Goal: Task Accomplishment & Management: Manage account settings

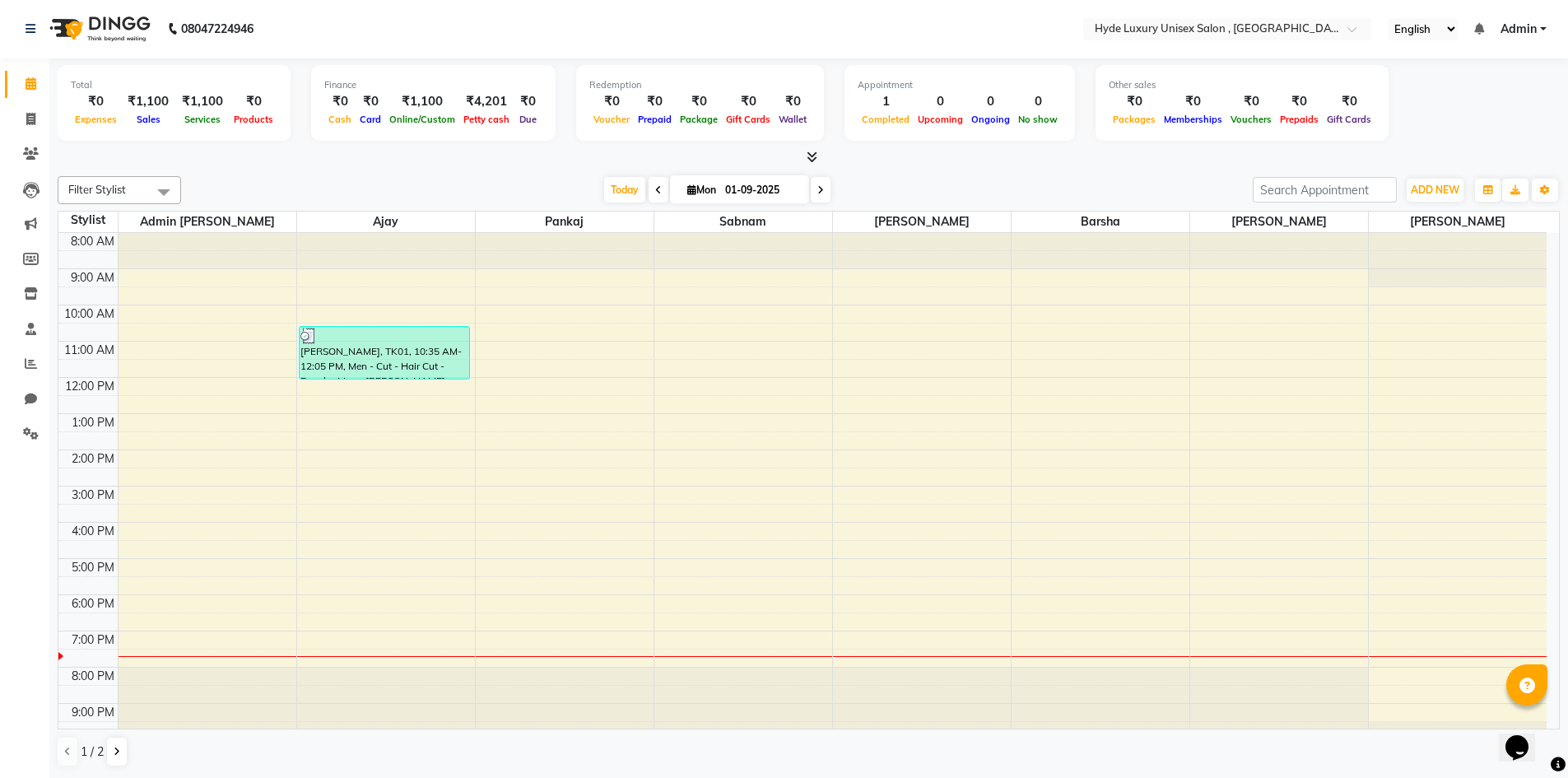
click at [262, 174] on div "Filter Stylist Select All Admin [PERSON_NAME] [PERSON_NAME] [PERSON_NAME] [PERS…" at bounding box center [808, 471] width 1502 height 604
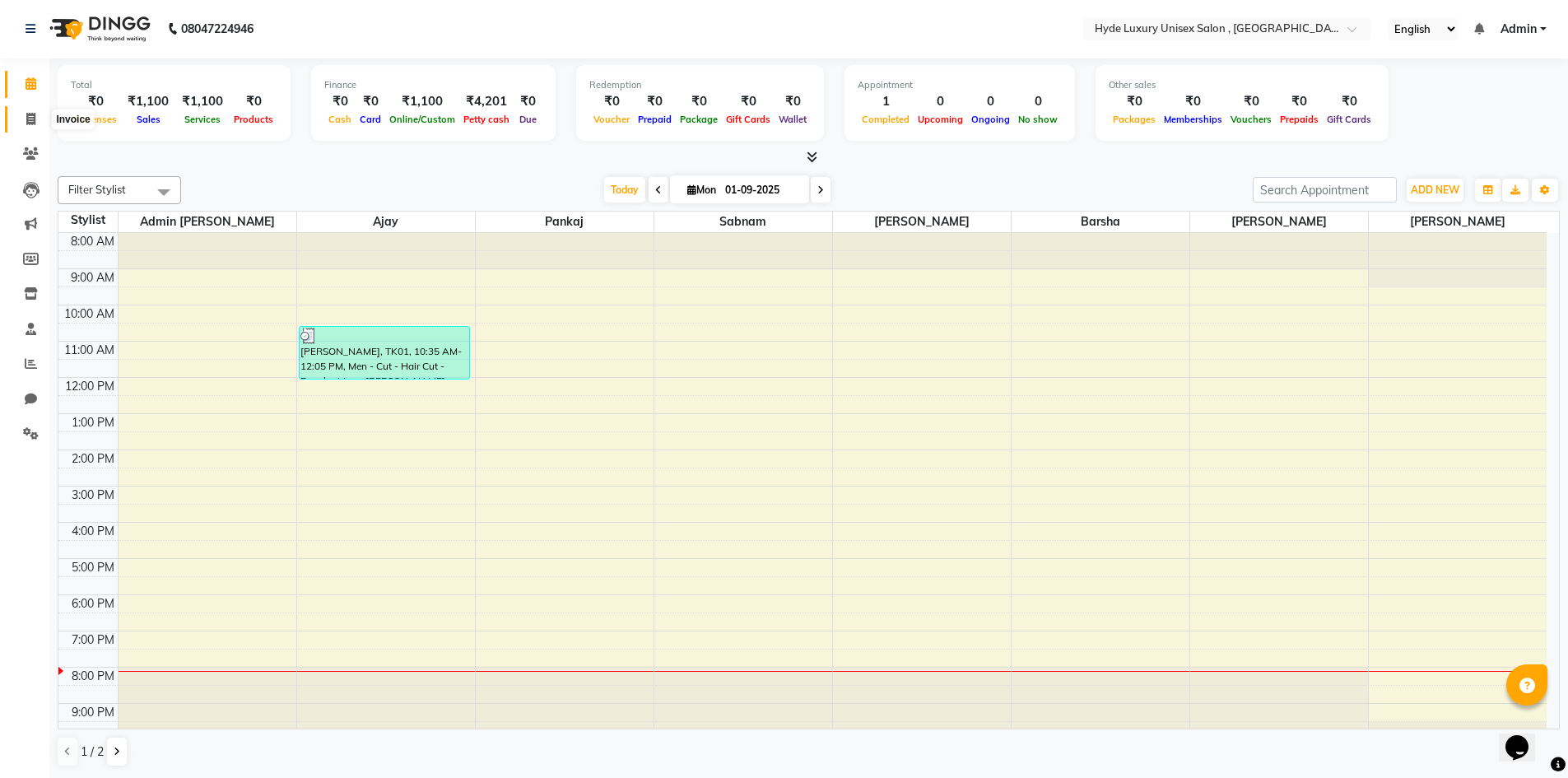
click at [32, 120] on icon at bounding box center [31, 119] width 9 height 12
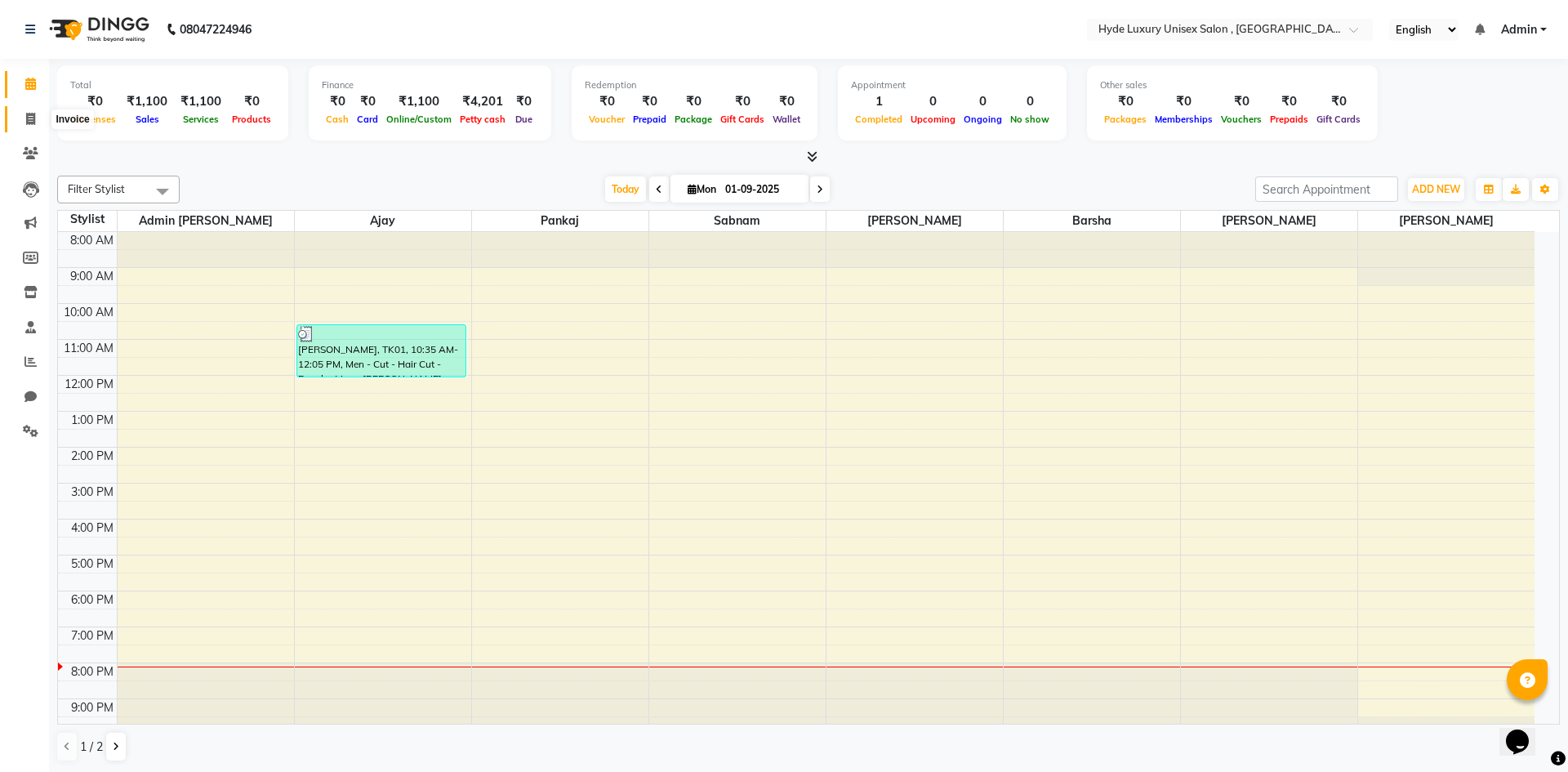
select select "service"
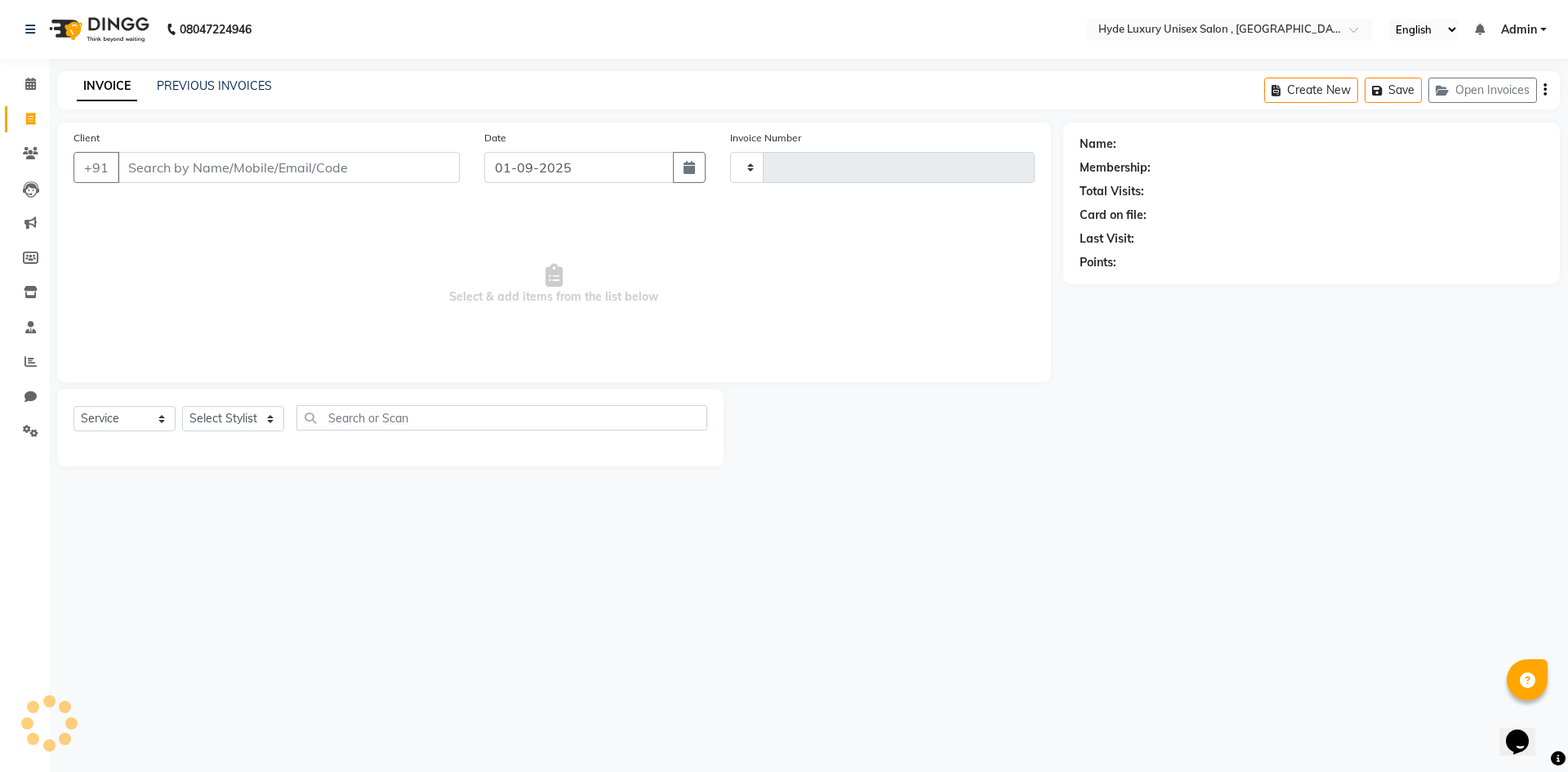
click at [286, 167] on input "Client" at bounding box center [289, 167] width 343 height 31
type input "0922"
select select "8189"
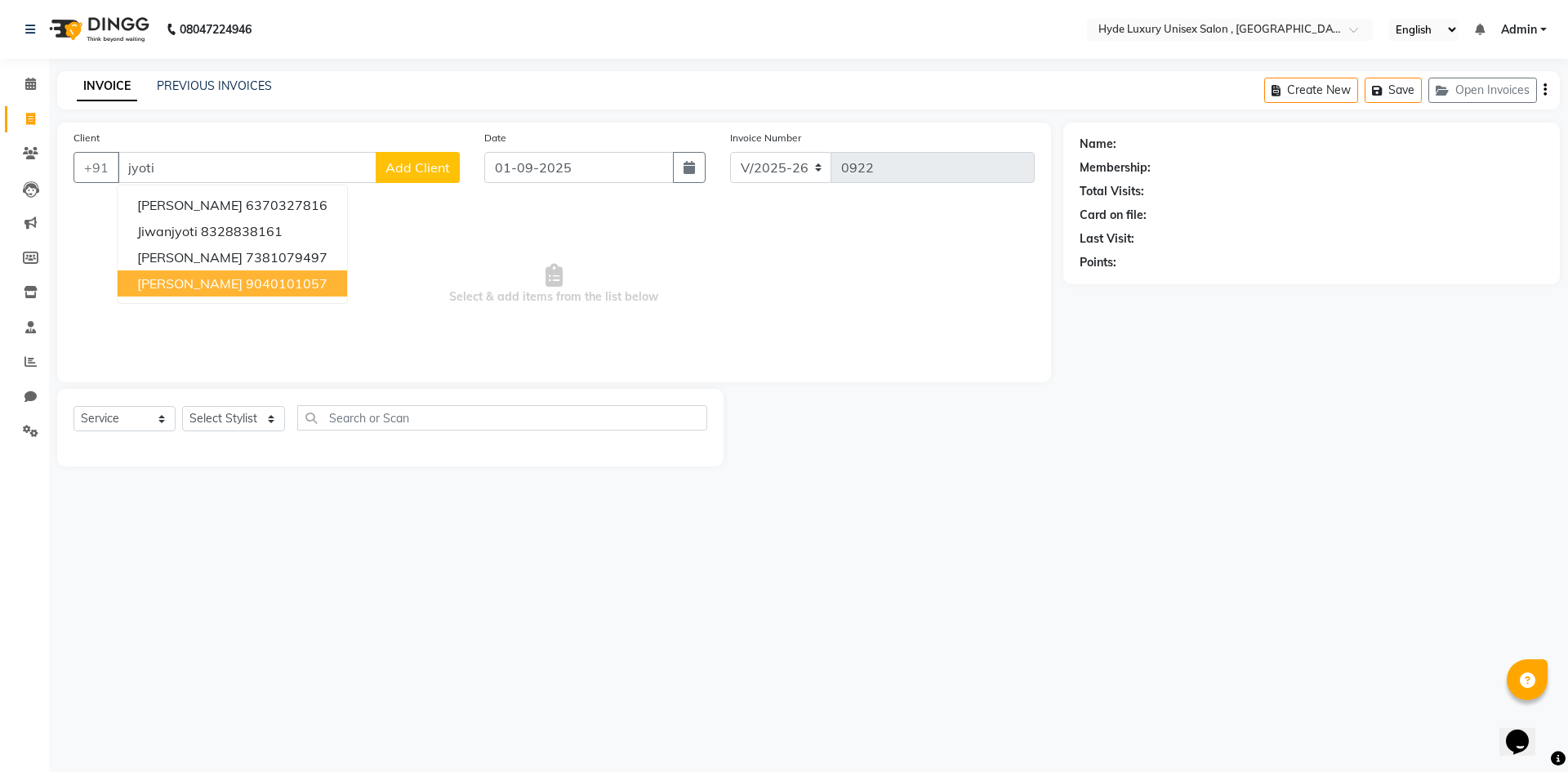
click at [251, 282] on ngb-highlight "9040101057" at bounding box center [287, 283] width 81 height 16
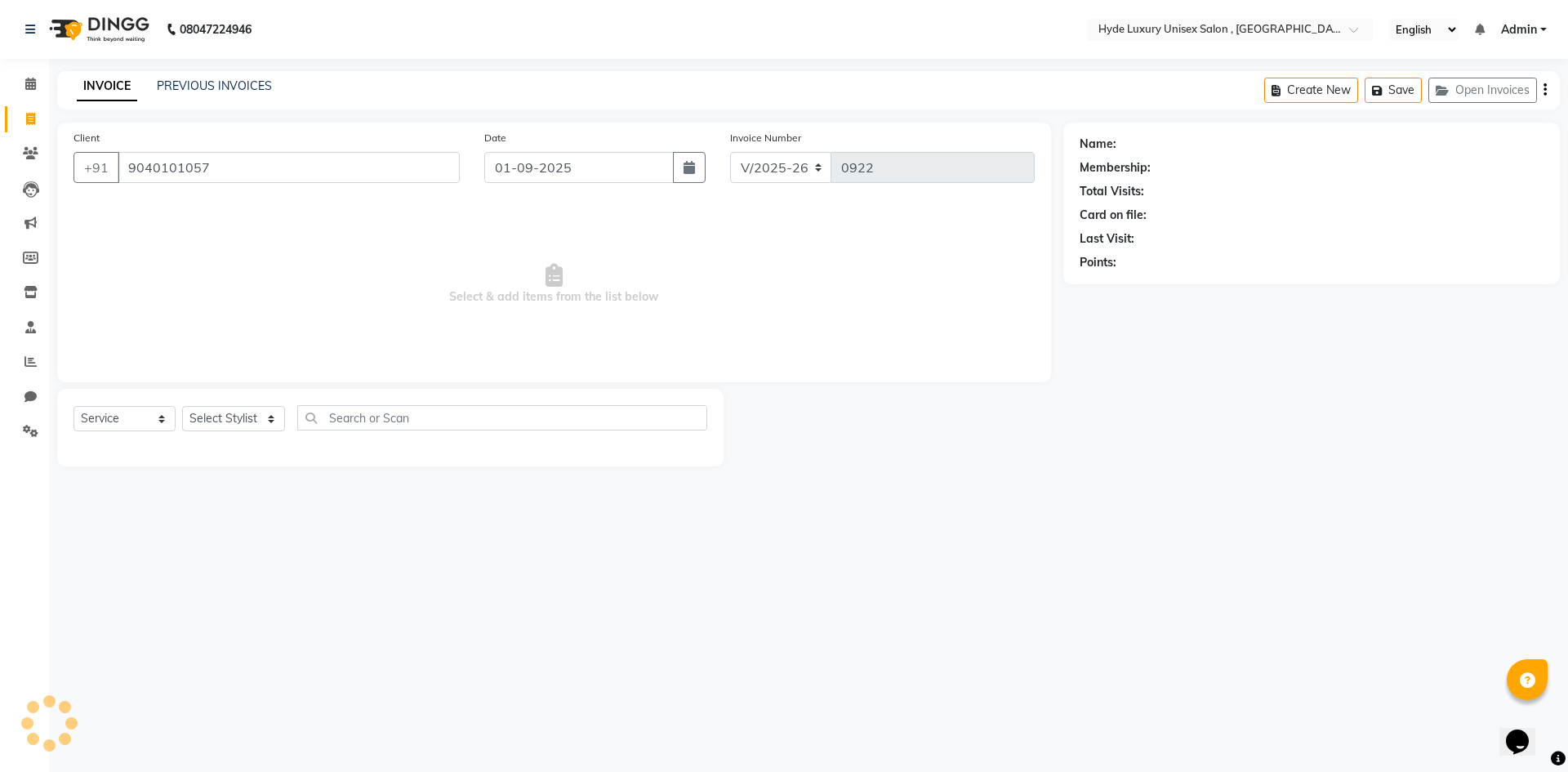
type input "9040101057"
click at [238, 427] on select "Select Stylist Admin [PERSON_NAME] [PERSON_NAME] [PERSON_NAME] [PERSON_NAME] [P…" at bounding box center [233, 419] width 103 height 25
select select "1: Object"
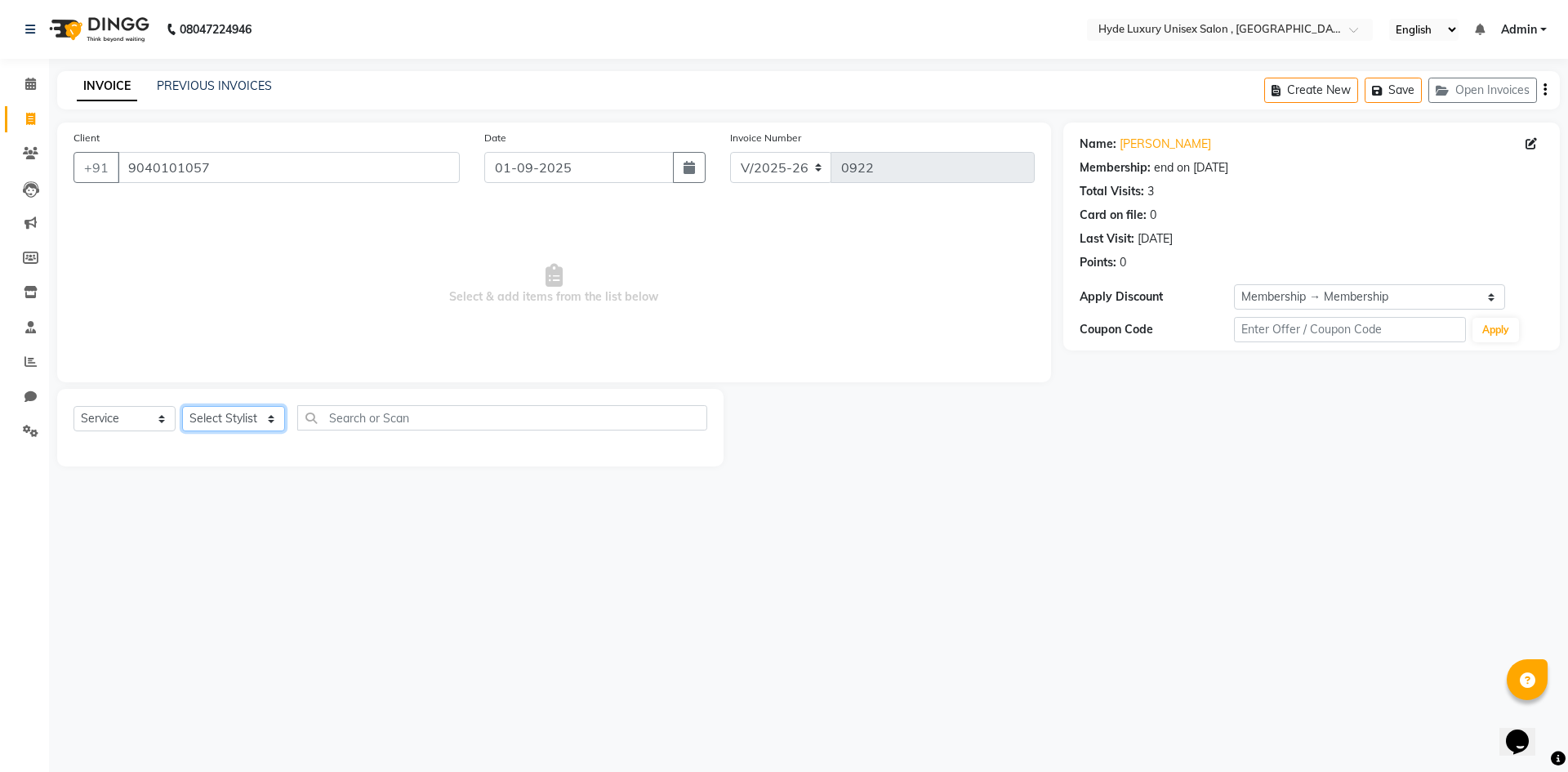
select select "79828"
click at [182, 406] on select "Select Stylist Admin [PERSON_NAME] [PERSON_NAME] [PERSON_NAME] [PERSON_NAME] [P…" at bounding box center [233, 419] width 103 height 25
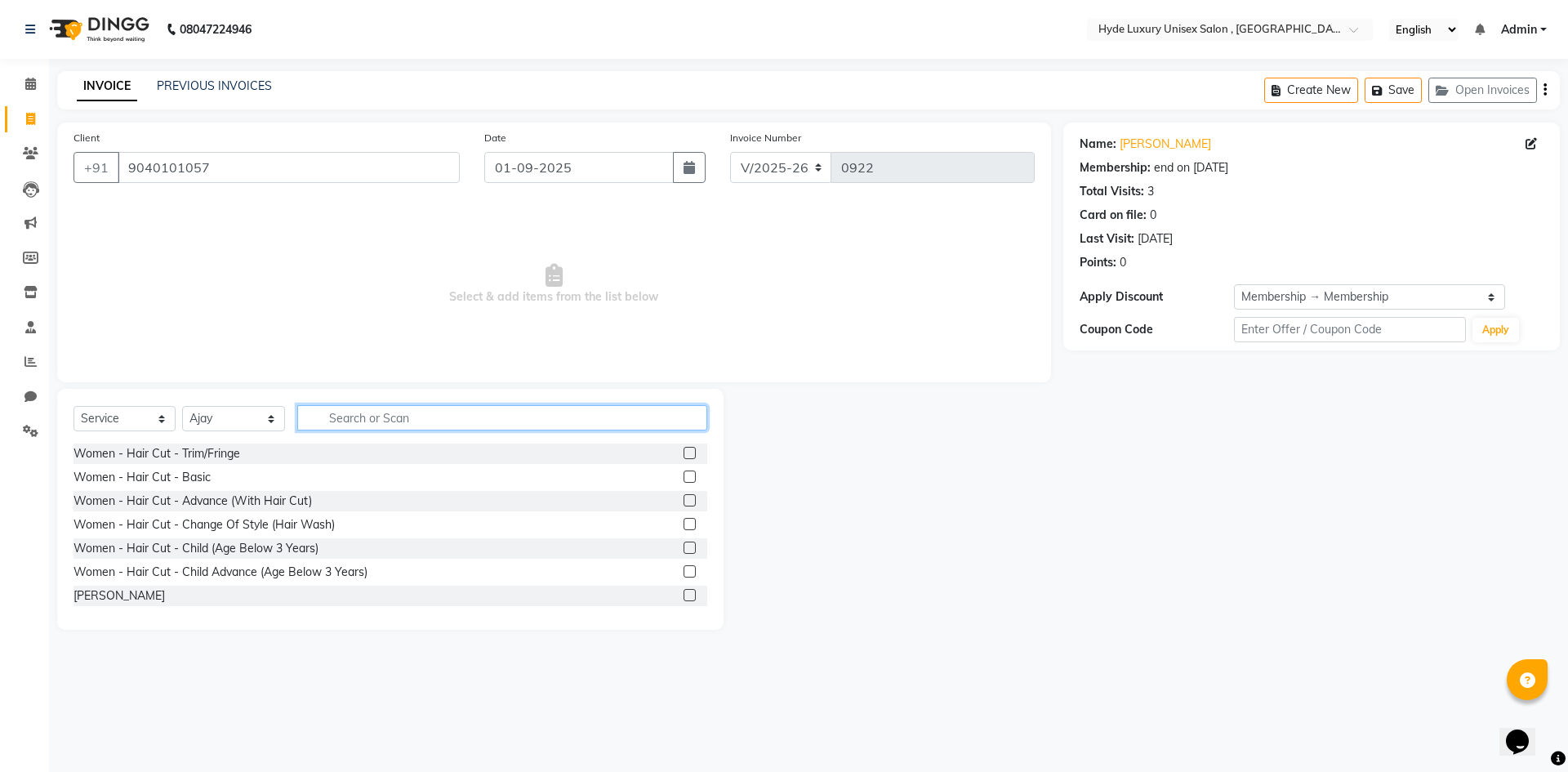
click at [375, 428] on input "text" at bounding box center [503, 418] width 410 height 25
type input "h"
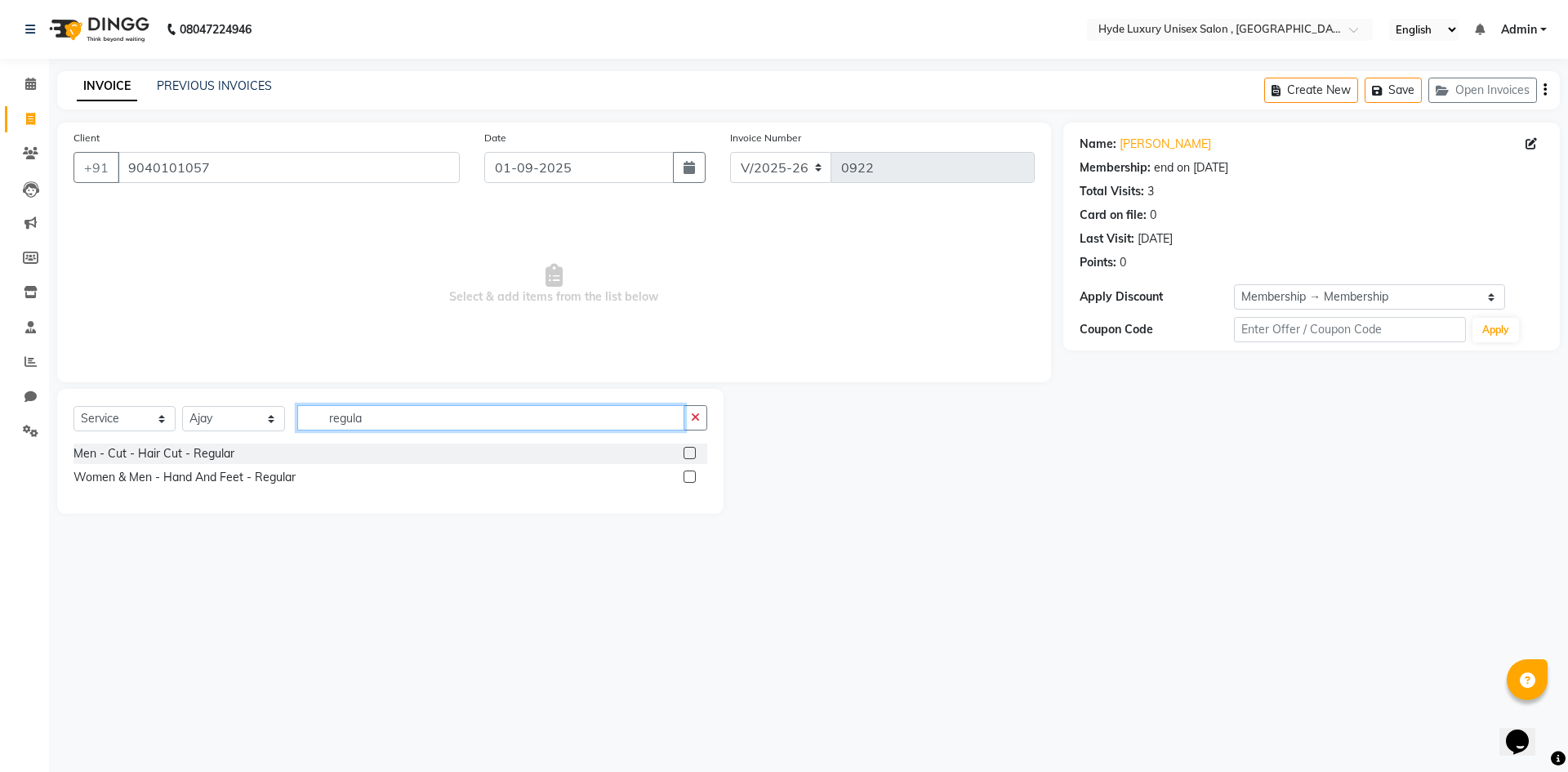
type input "regula"
click at [688, 452] on label at bounding box center [689, 453] width 12 height 12
click at [688, 452] on input "checkbox" at bounding box center [689, 454] width 11 height 11
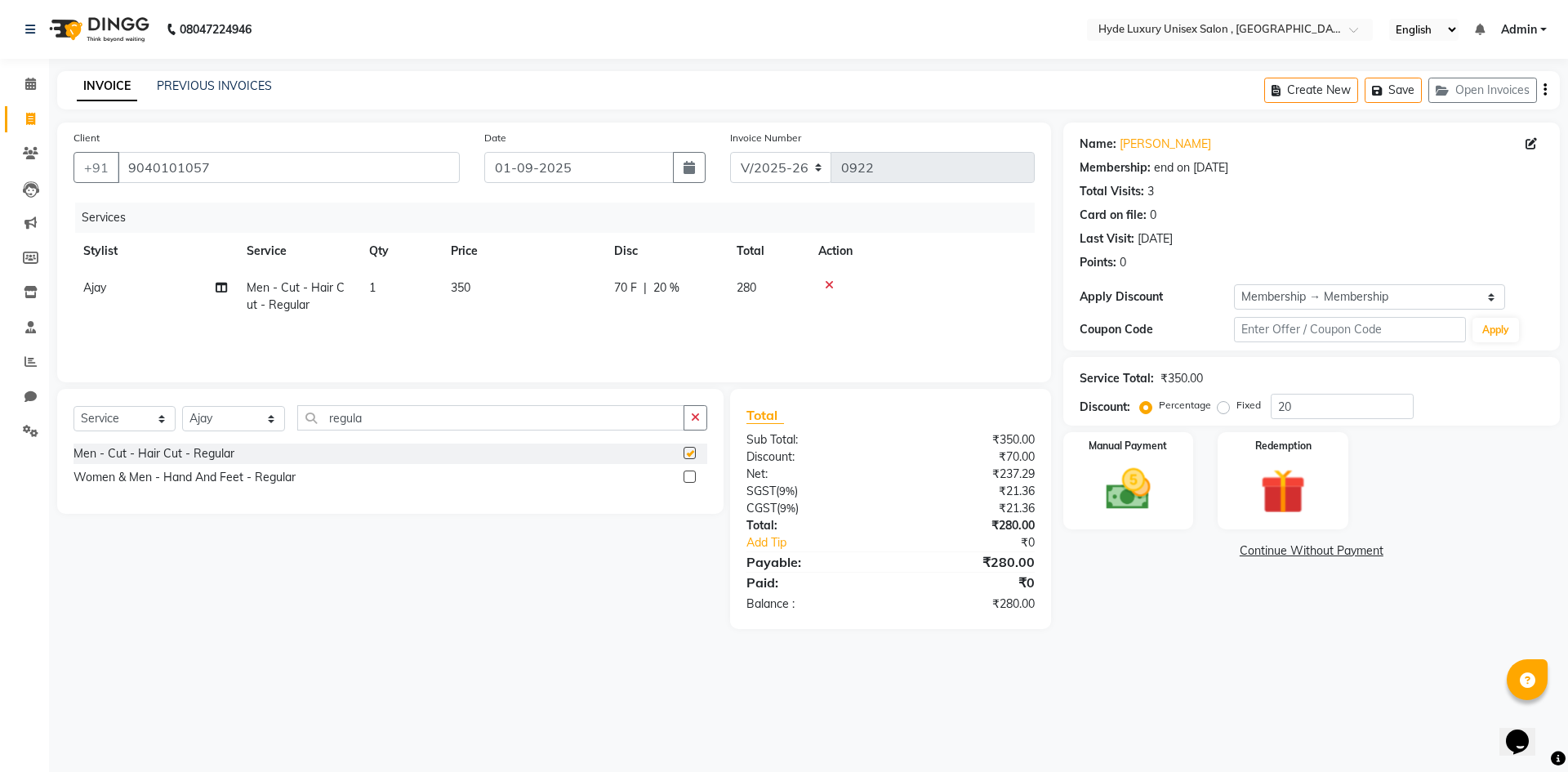
checkbox input "false"
click at [588, 417] on input "regula" at bounding box center [491, 418] width 388 height 25
type input "r"
type input "trim"
click at [693, 476] on label at bounding box center [689, 477] width 12 height 12
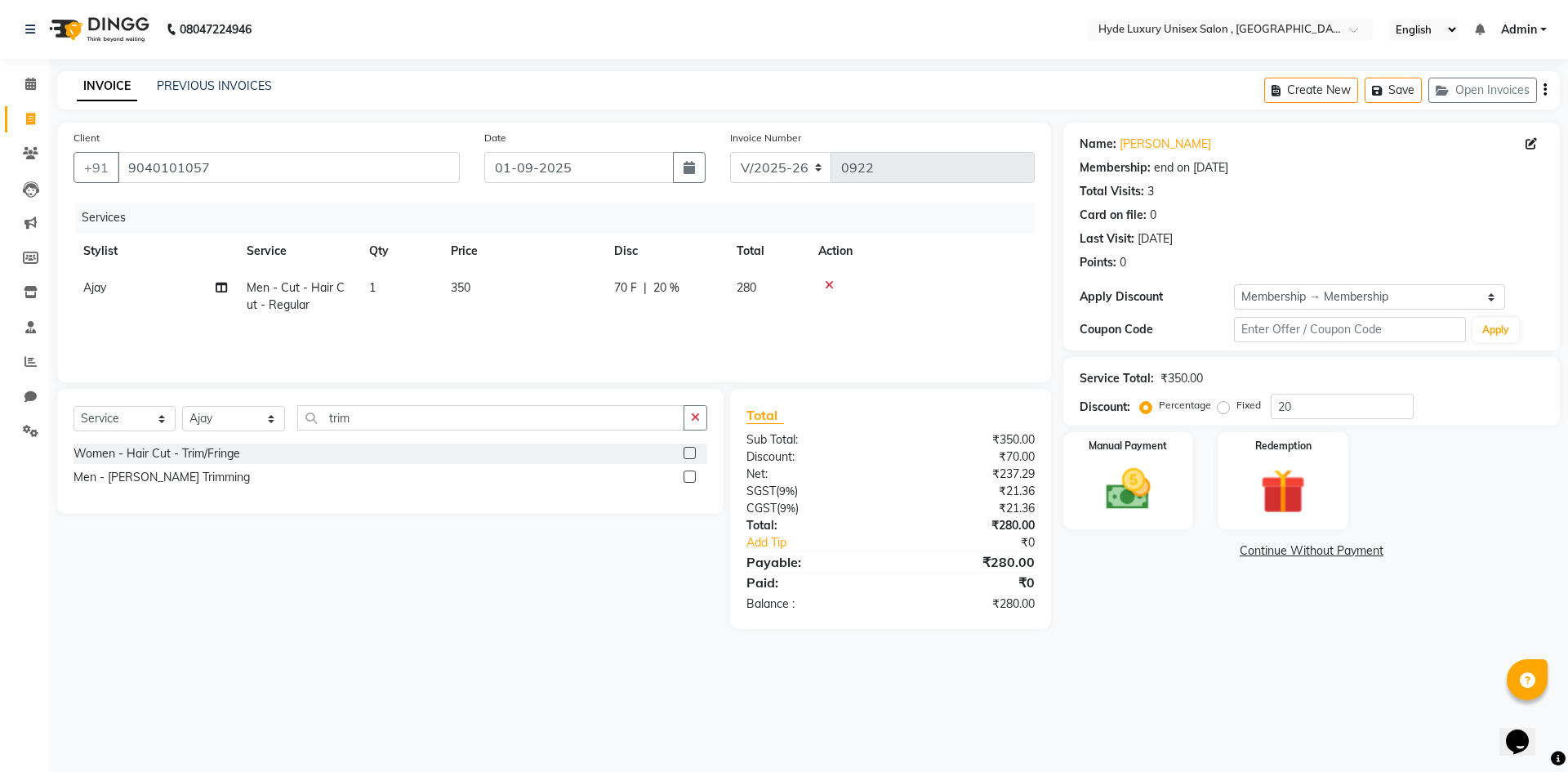
click at [693, 476] on input "checkbox" at bounding box center [689, 478] width 11 height 11
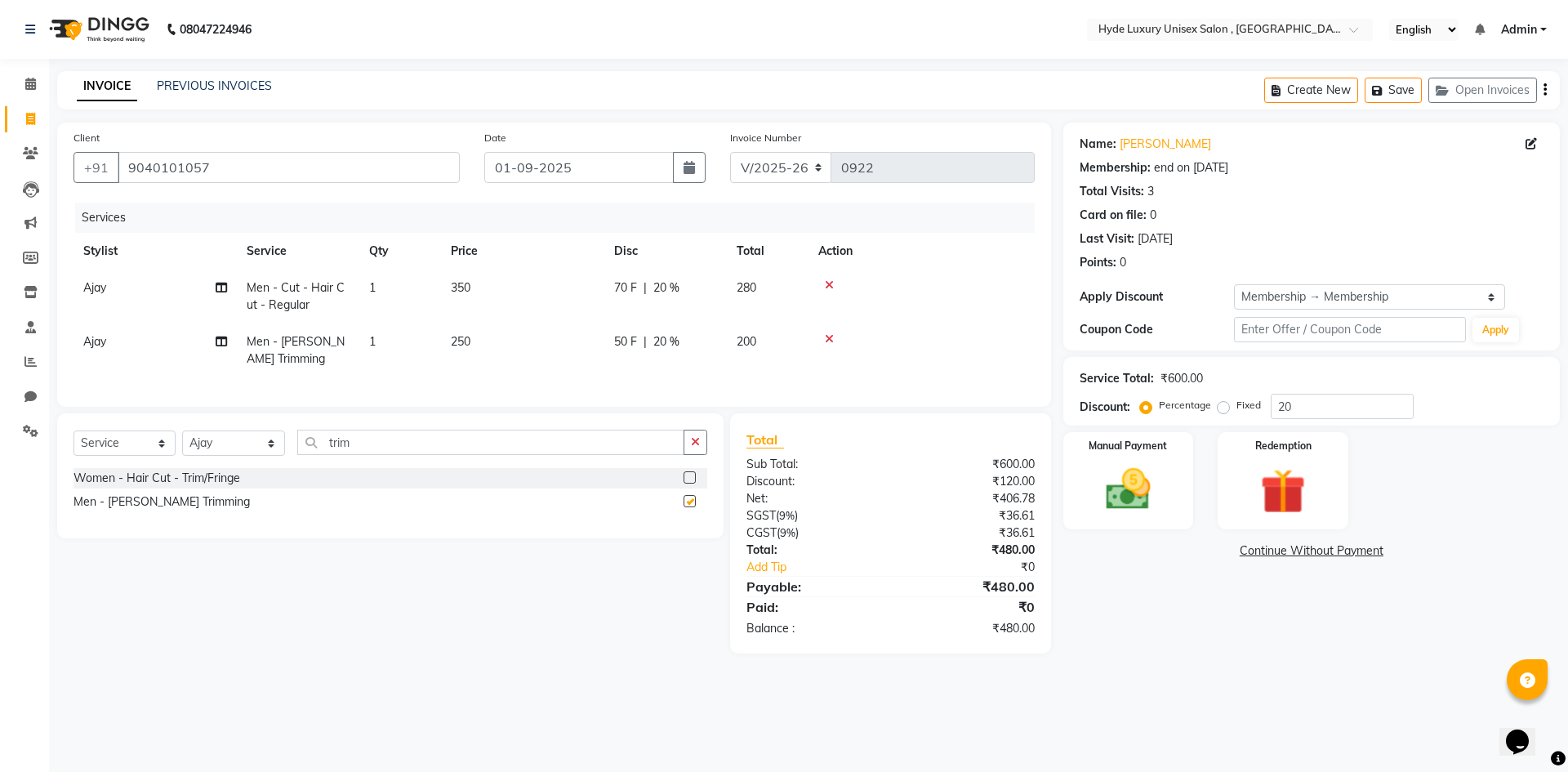
checkbox input "false"
click at [456, 448] on input "trim" at bounding box center [491, 443] width 388 height 25
type input "t"
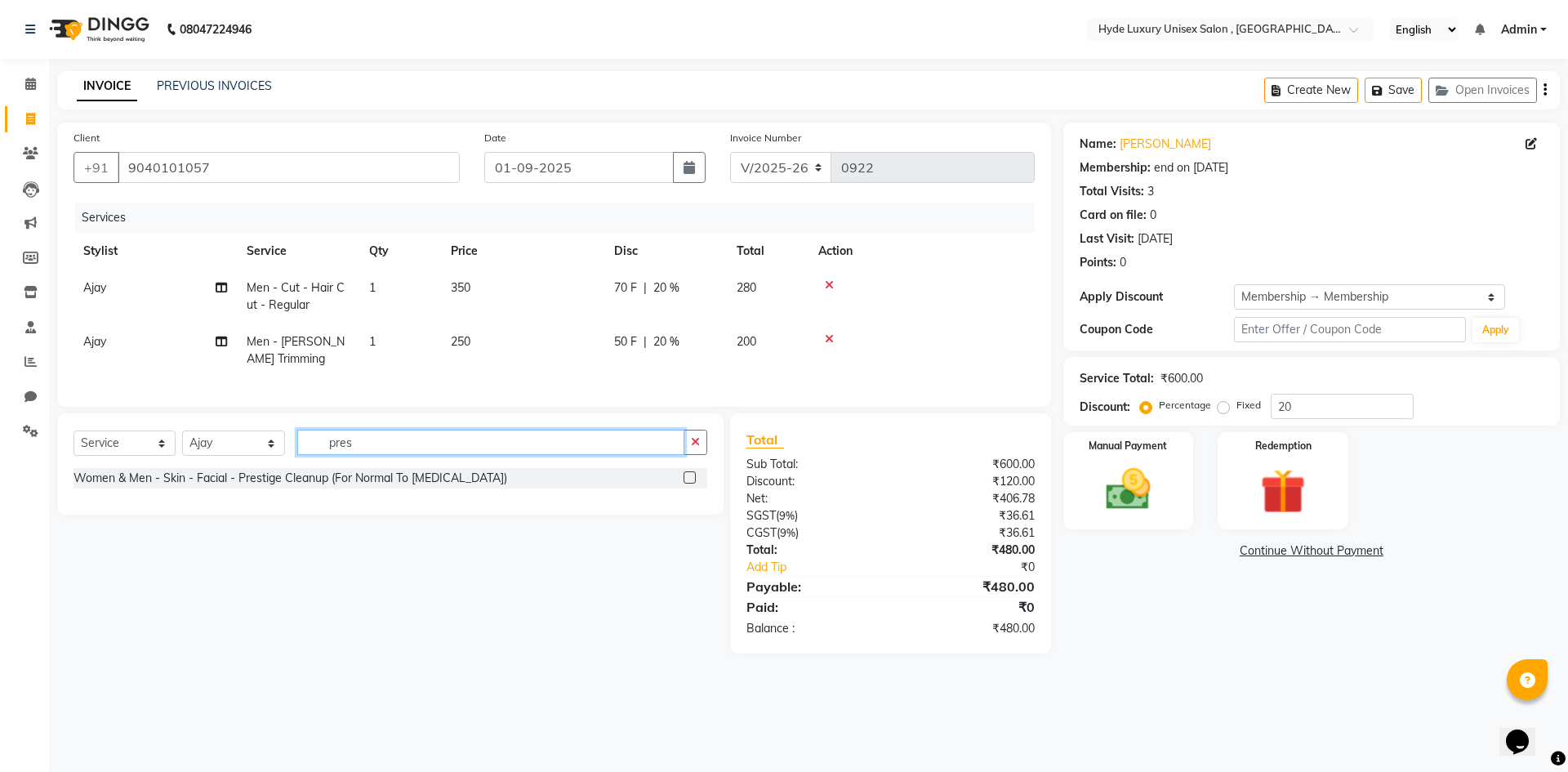
type input "pres"
click at [693, 484] on label at bounding box center [689, 478] width 12 height 12
click at [693, 484] on input "checkbox" at bounding box center [689, 478] width 11 height 11
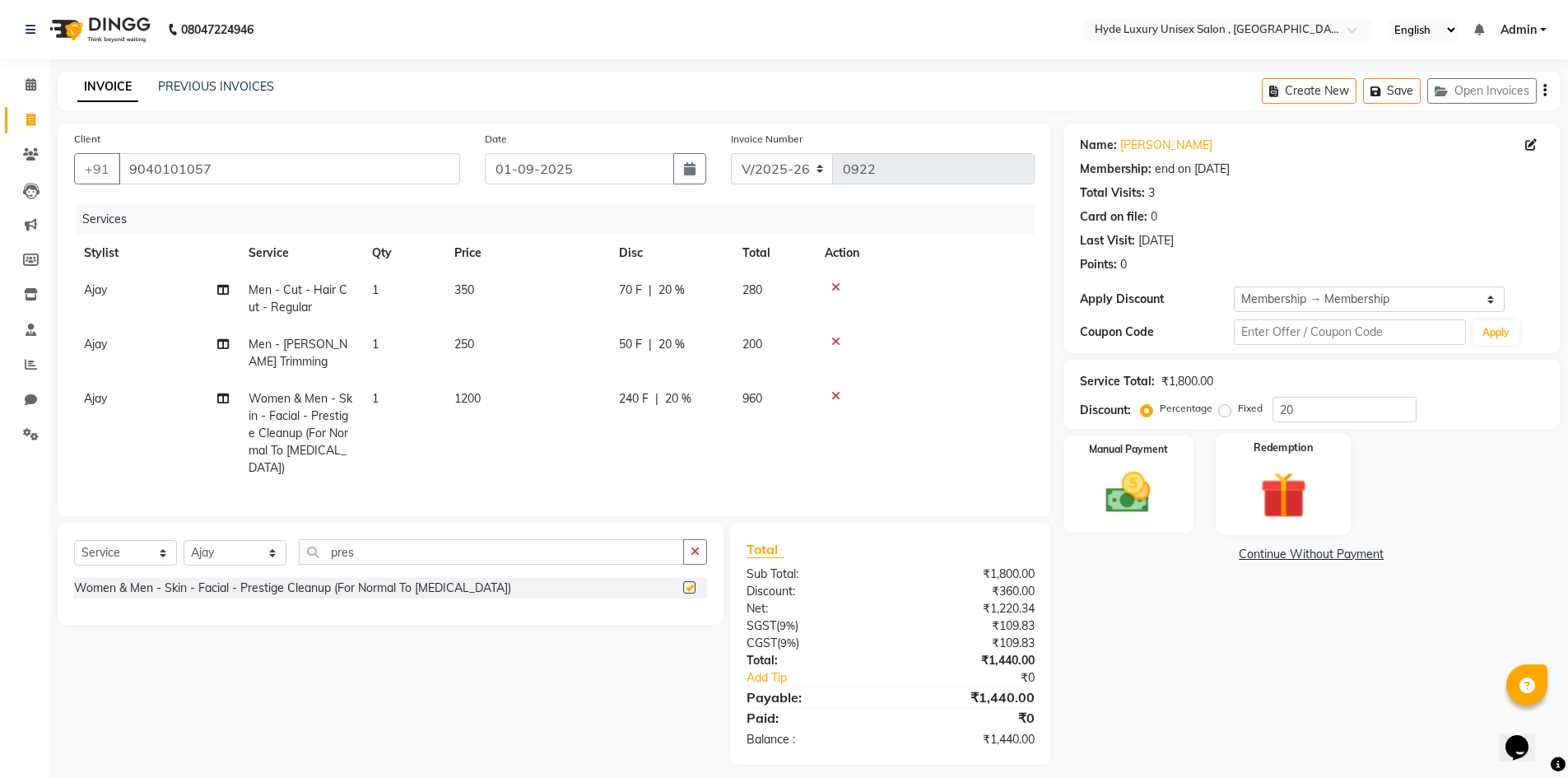
checkbox input "false"
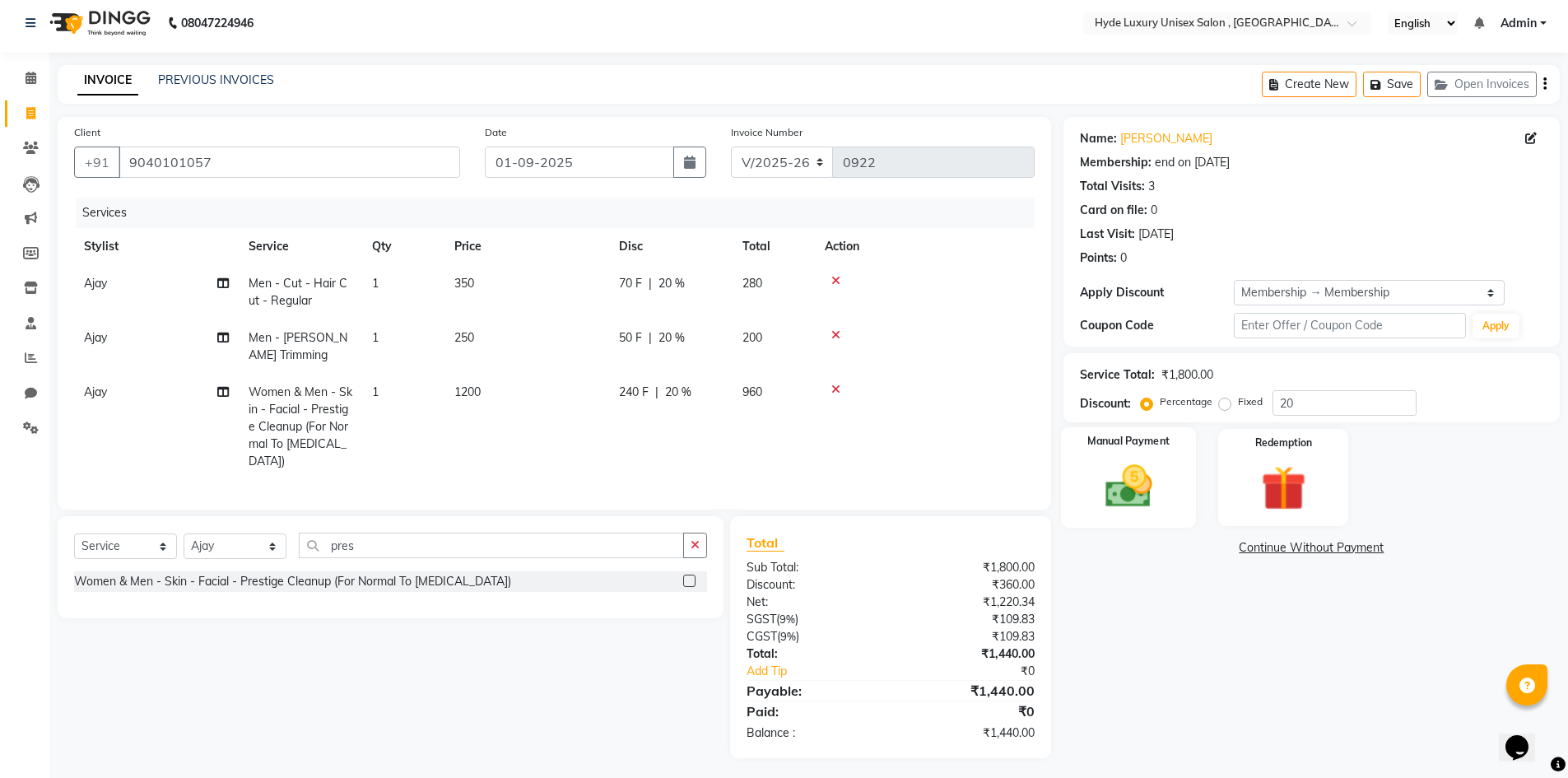
click at [1123, 450] on div "Manual Payment" at bounding box center [1128, 478] width 136 height 101
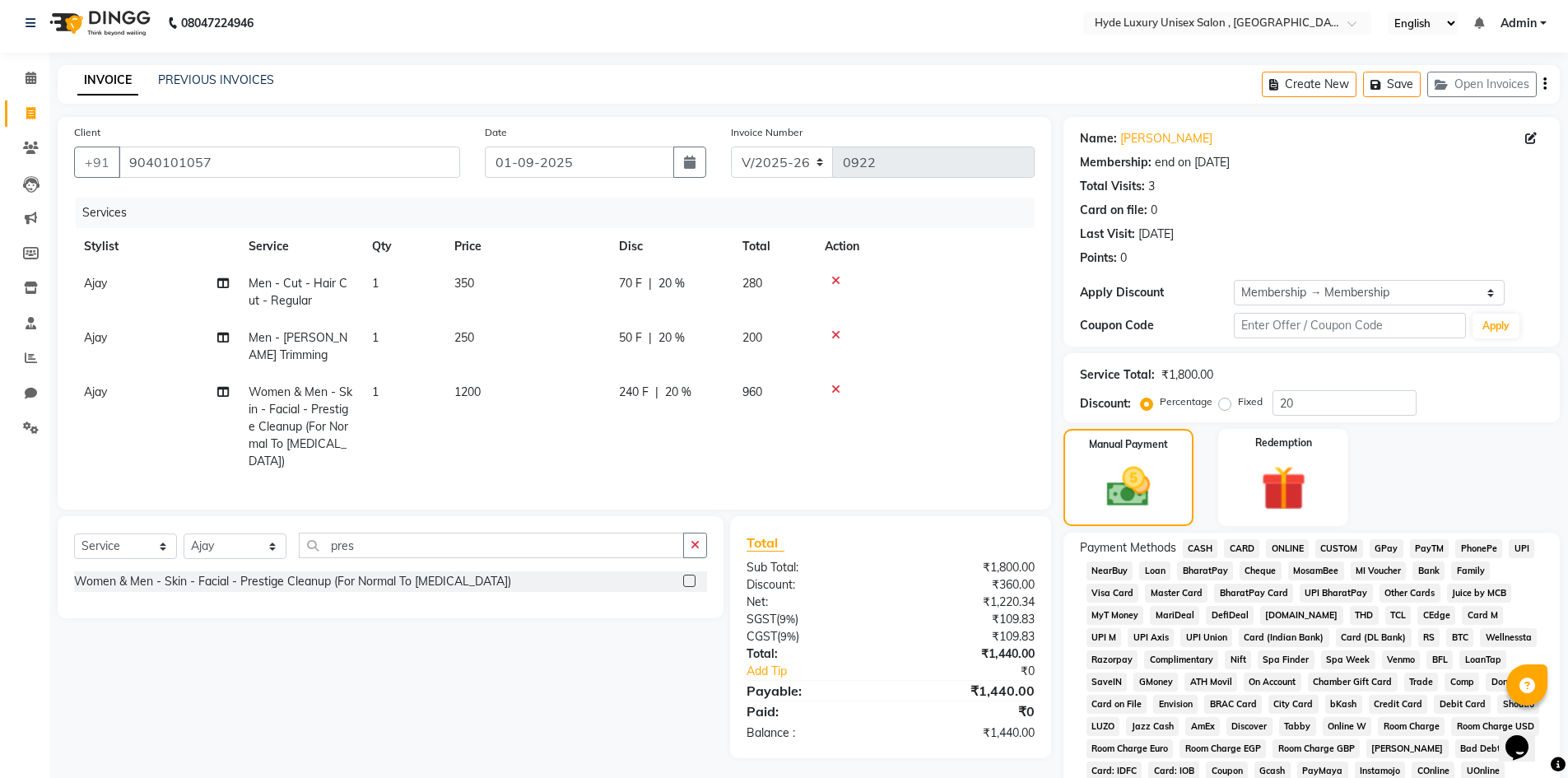
click at [1384, 540] on span "GPay" at bounding box center [1386, 549] width 33 height 19
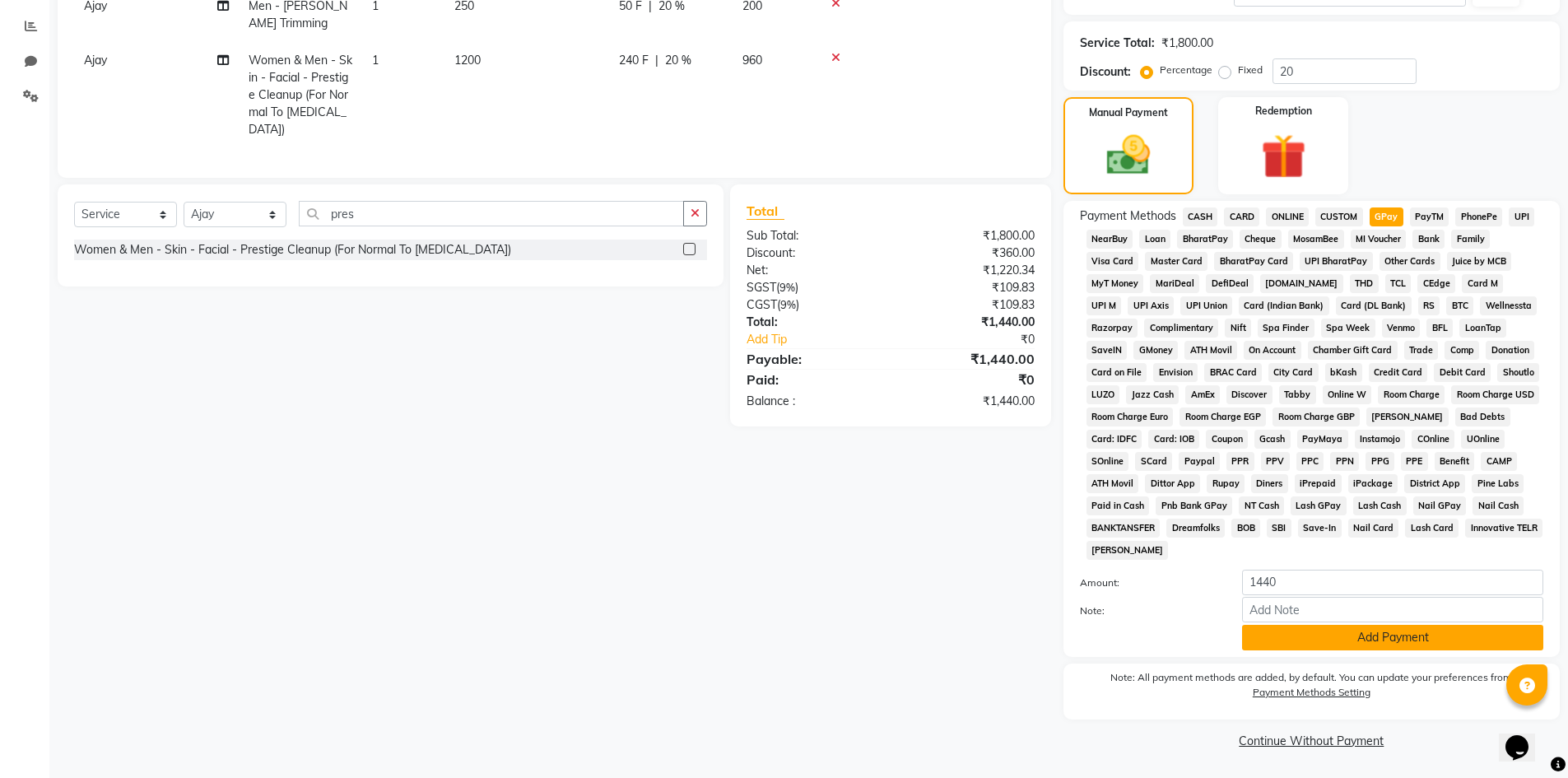
click at [1390, 630] on button "Add Payment" at bounding box center [1393, 638] width 302 height 26
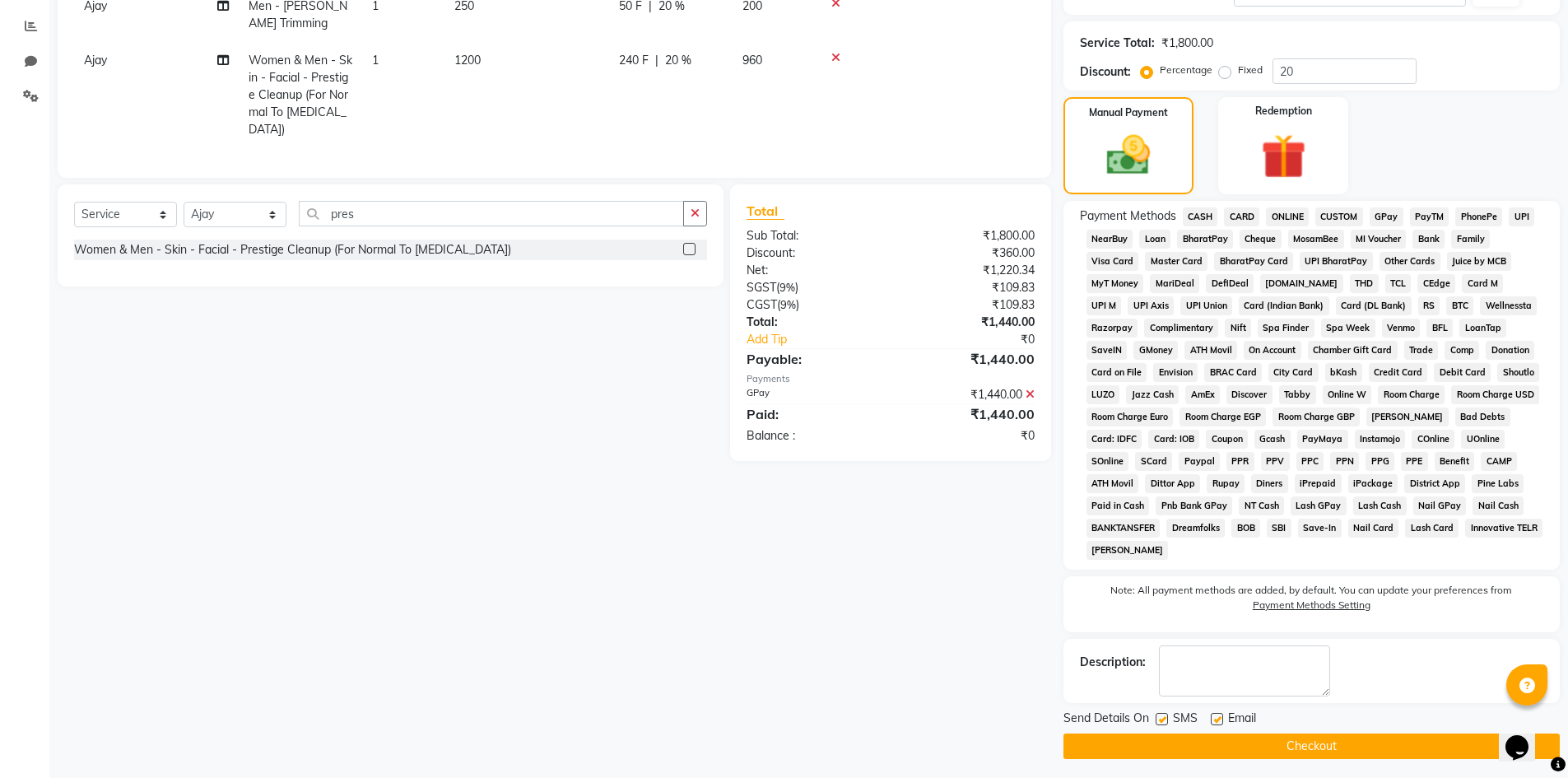
click at [1220, 717] on label at bounding box center [1217, 719] width 12 height 12
click at [1220, 717] on input "checkbox" at bounding box center [1216, 720] width 11 height 11
checkbox input "false"
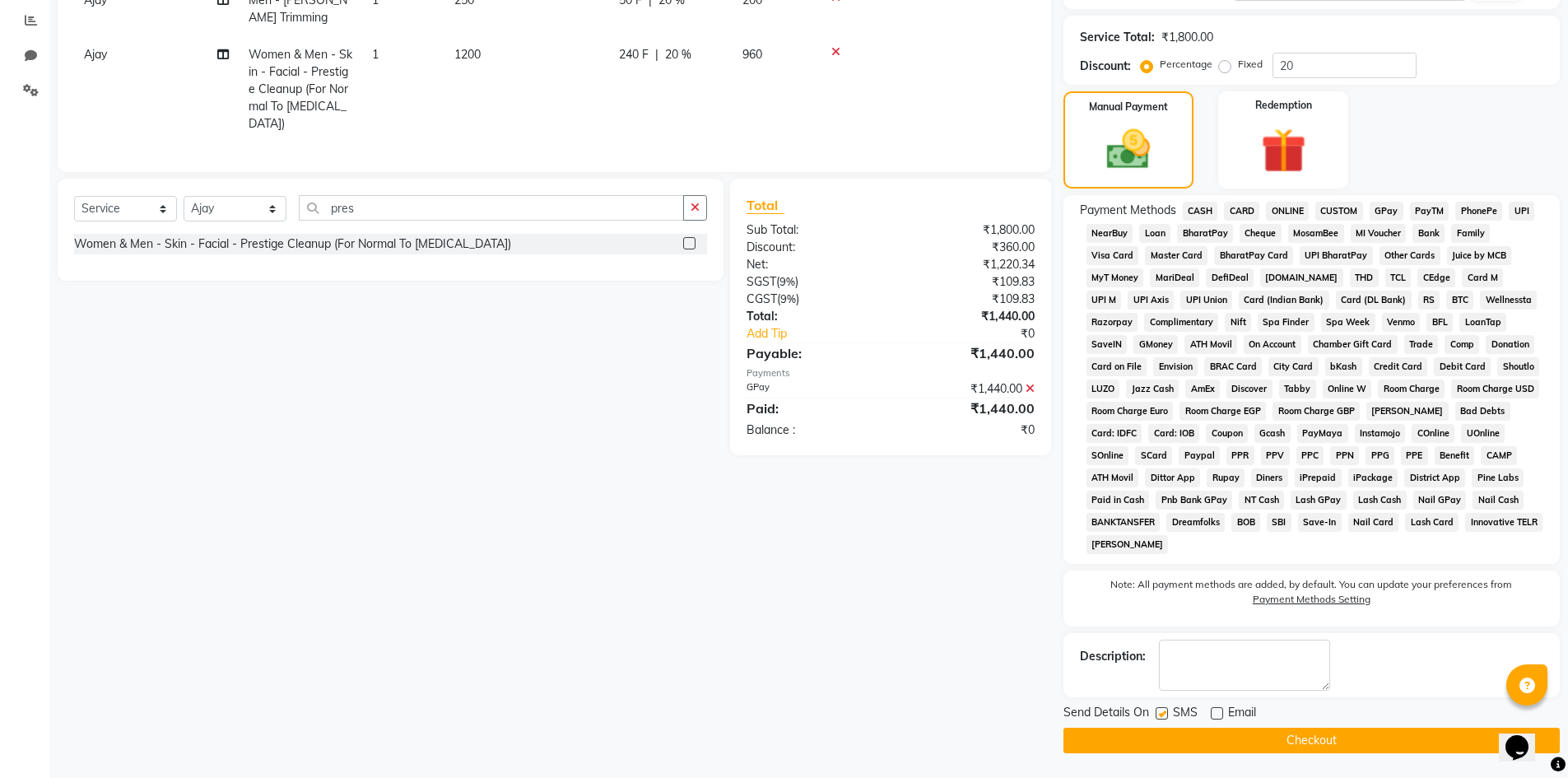
click at [1345, 742] on button "Checkout" at bounding box center [1312, 741] width 496 height 26
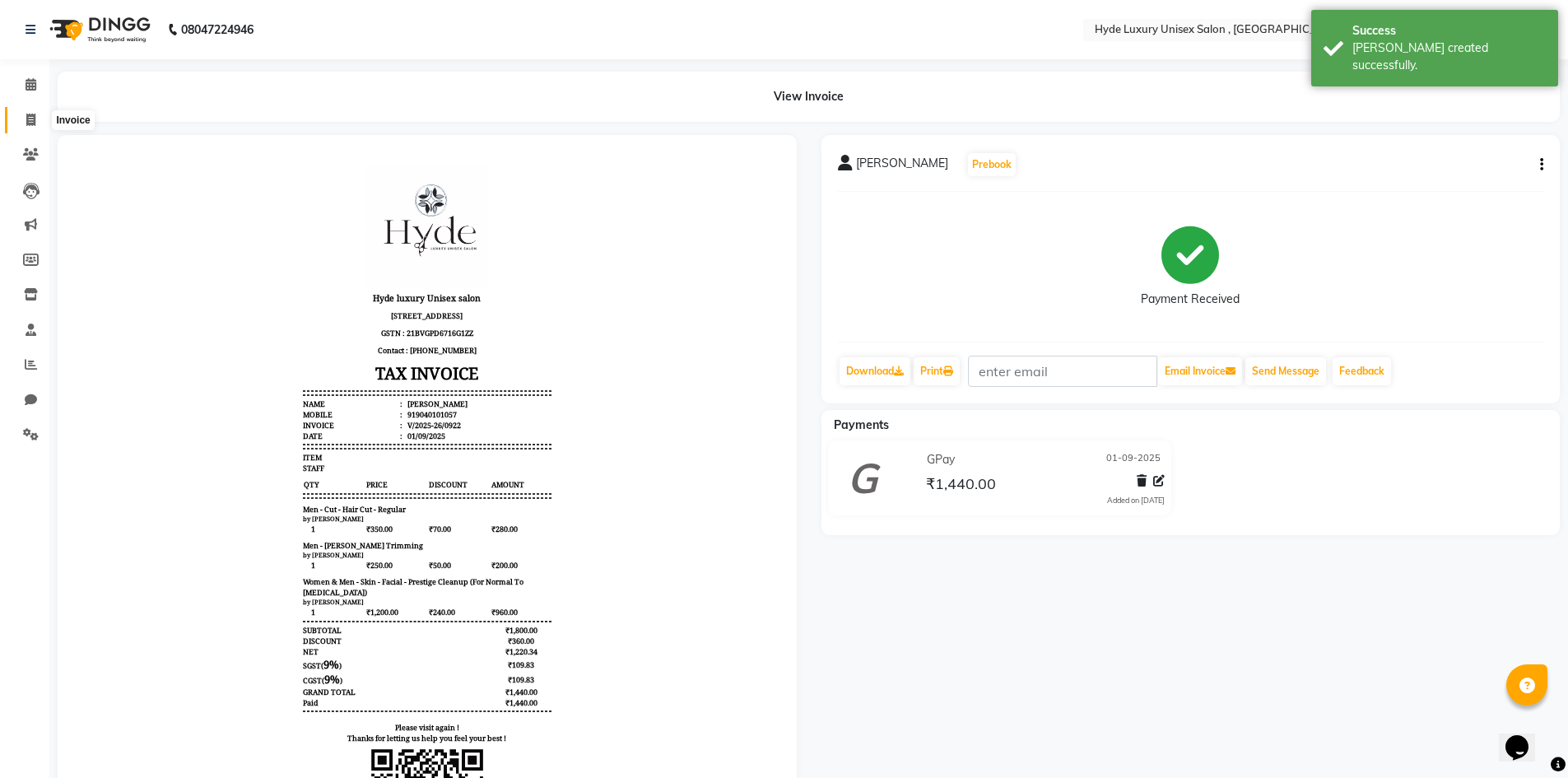
click at [22, 118] on span at bounding box center [31, 121] width 29 height 19
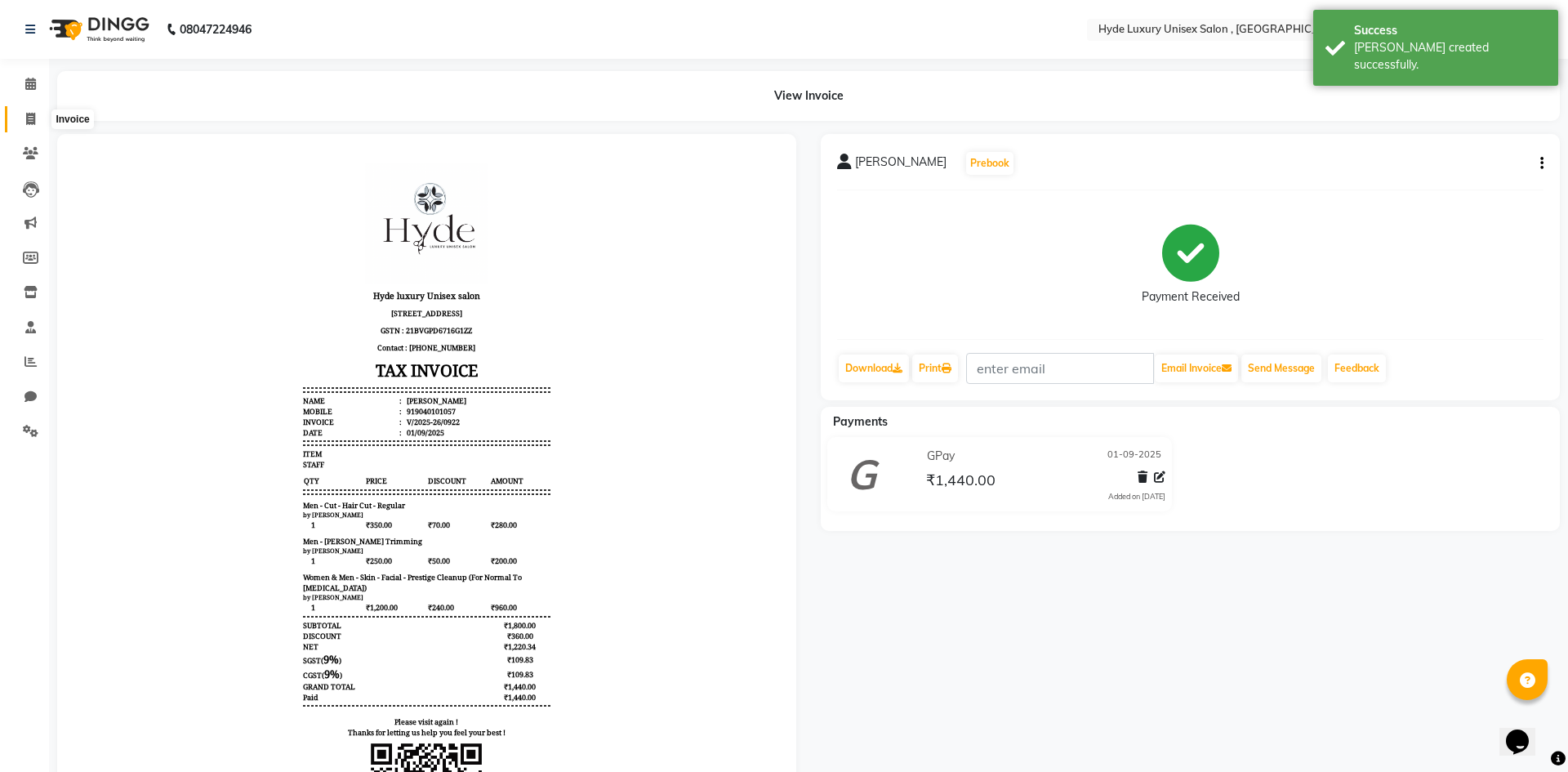
select select "service"
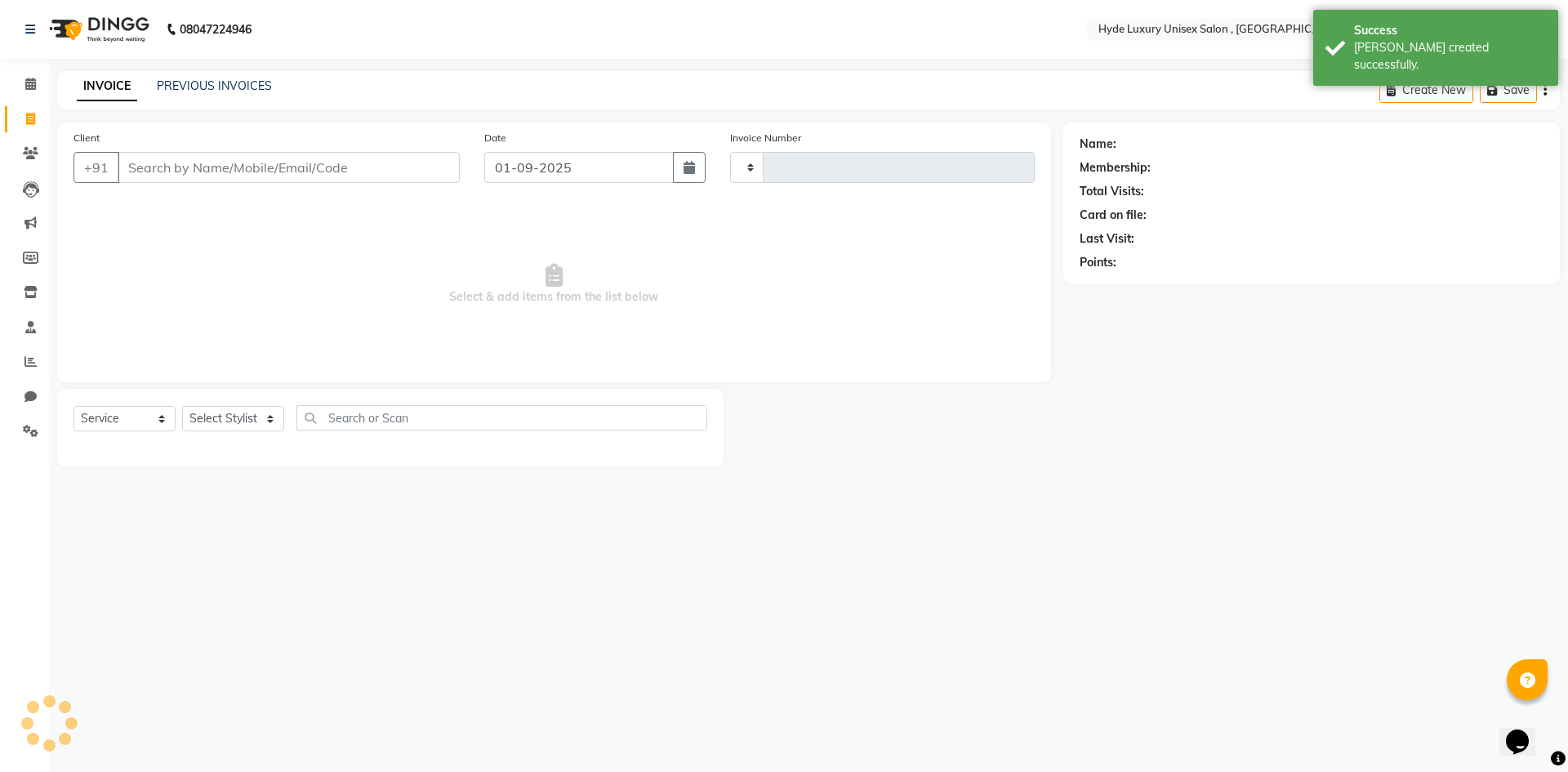
type input "0923"
select select "8189"
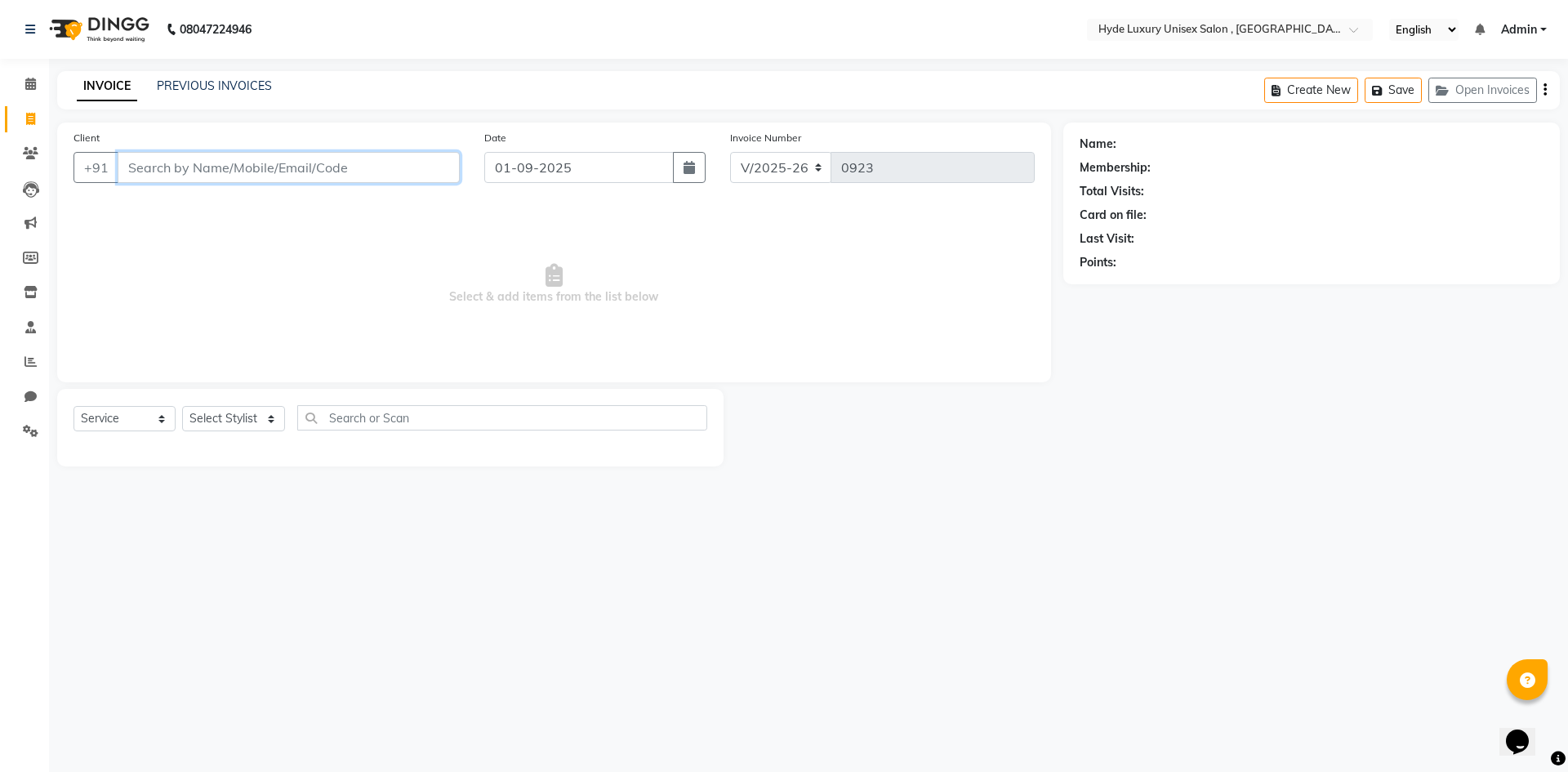
click at [243, 162] on input "Client" at bounding box center [289, 167] width 343 height 31
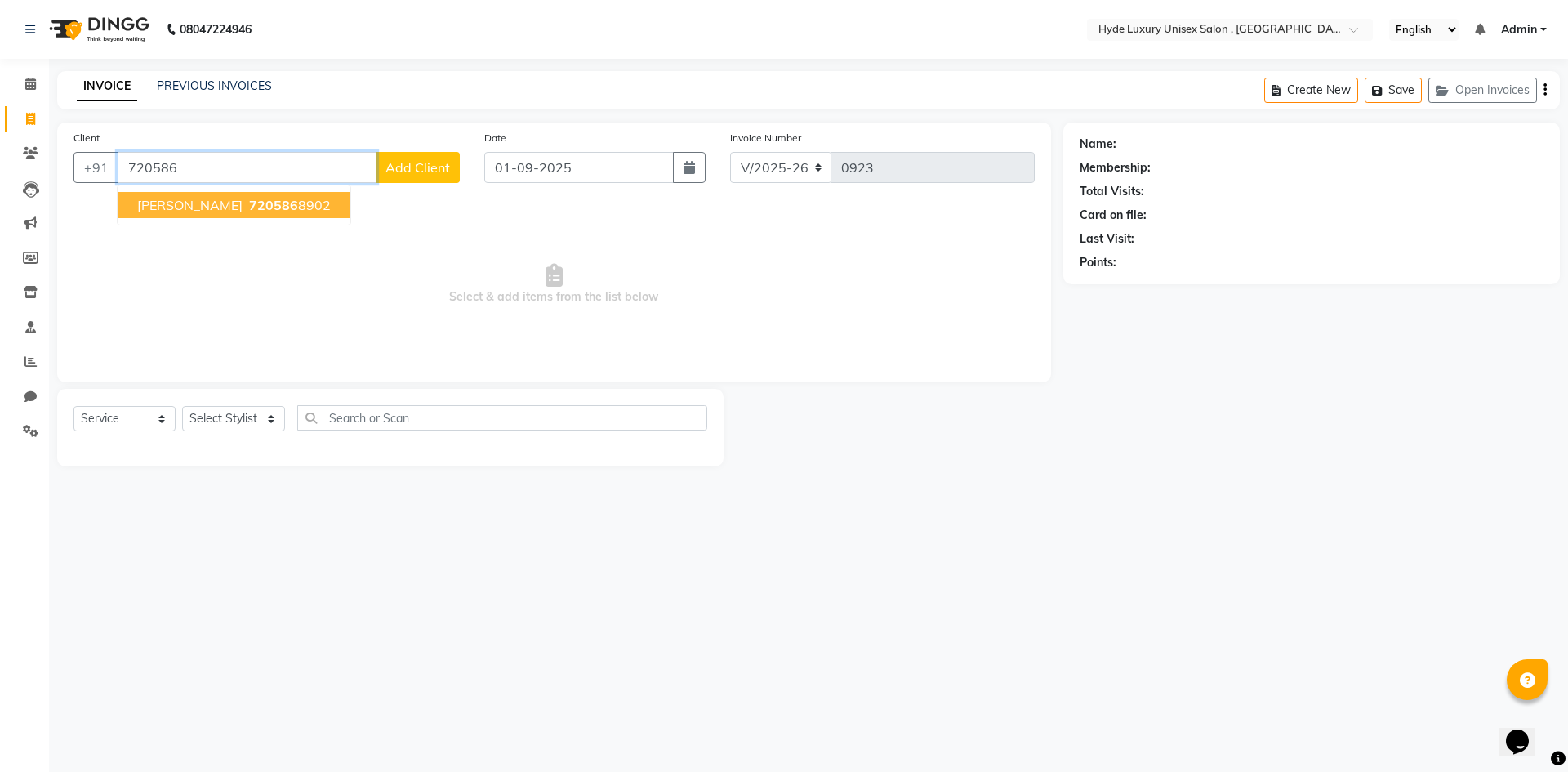
click at [249, 204] on span "720586" at bounding box center [274, 204] width 49 height 16
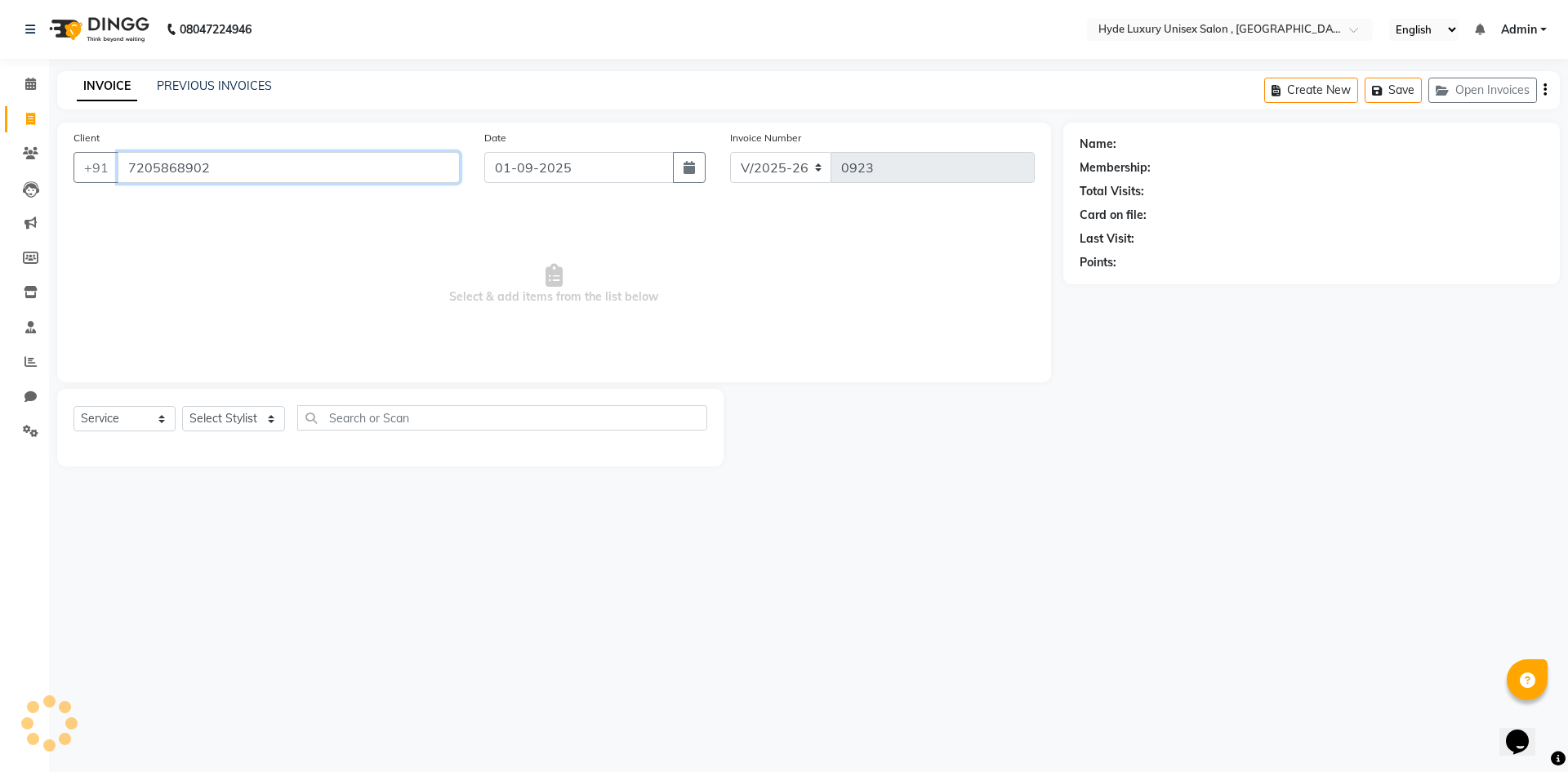
type input "7205868902"
select select "1: Object"
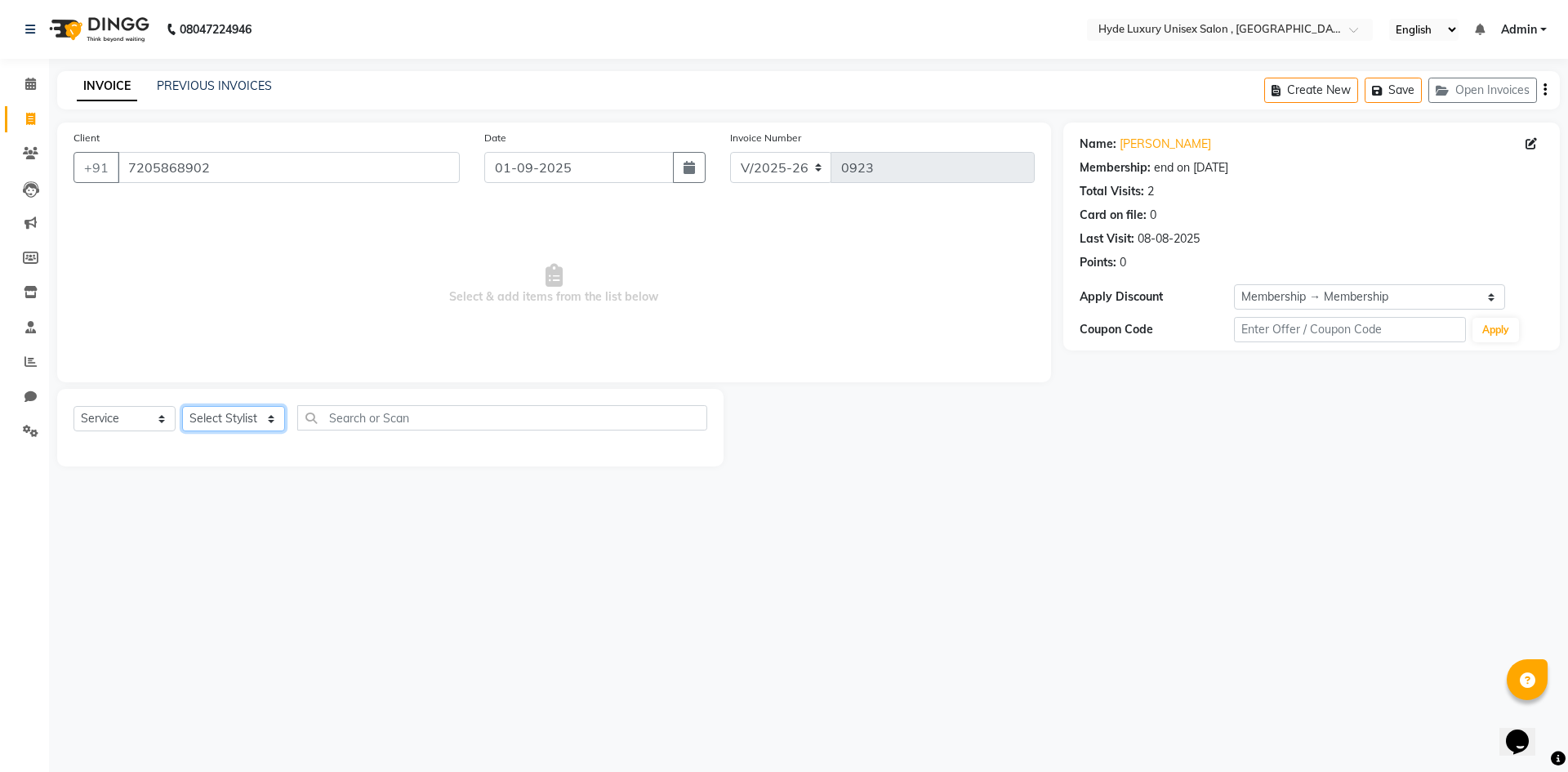
click at [212, 419] on select "Select Stylist Admin [PERSON_NAME] [PERSON_NAME] [PERSON_NAME] [PERSON_NAME] [P…" at bounding box center [233, 419] width 103 height 25
select select "79830"
click at [182, 406] on select "Select Stylist Admin [PERSON_NAME] [PERSON_NAME] [PERSON_NAME] [PERSON_NAME] [P…" at bounding box center [233, 419] width 103 height 25
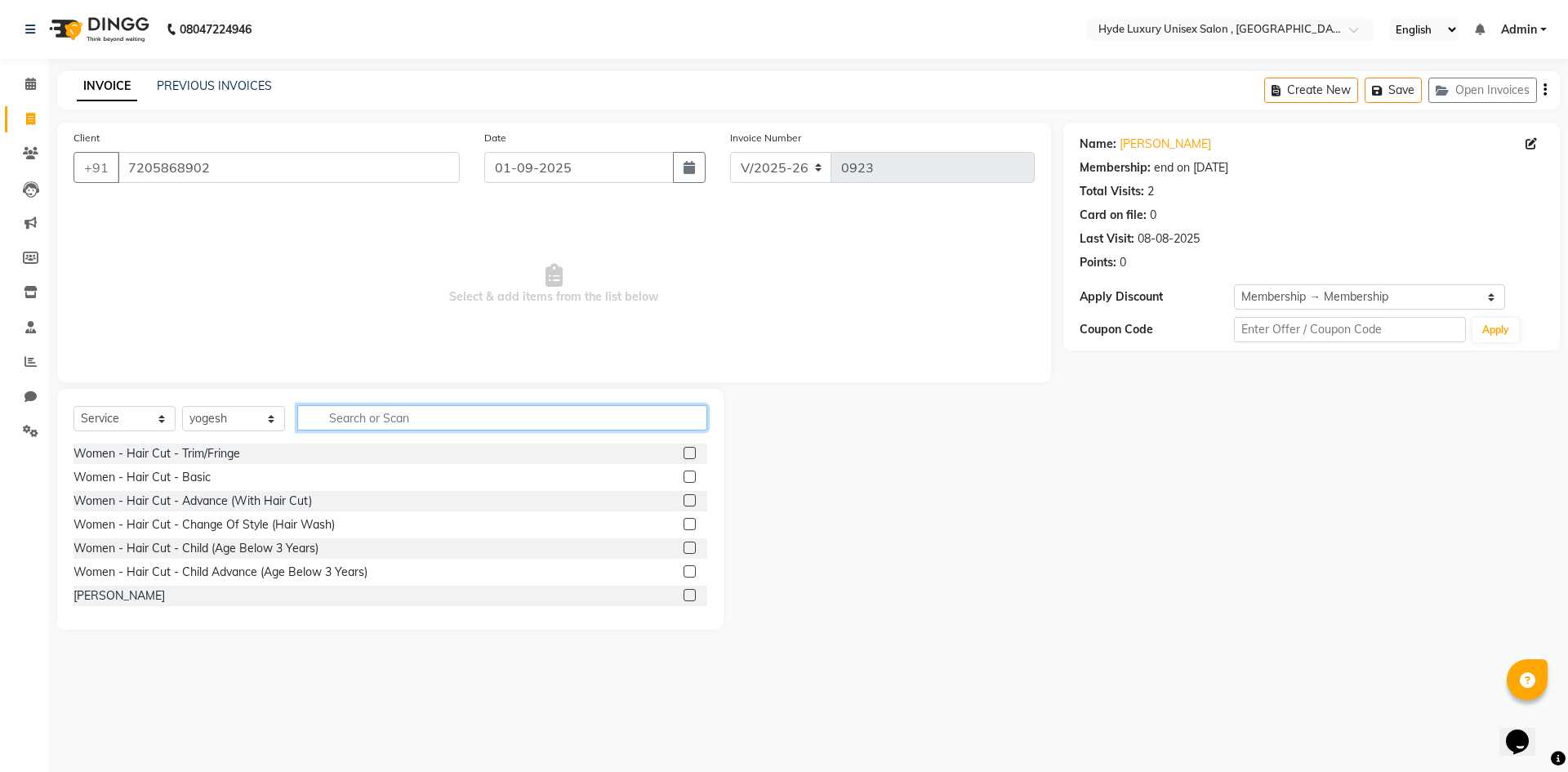
click at [364, 415] on input "text" at bounding box center [503, 418] width 410 height 25
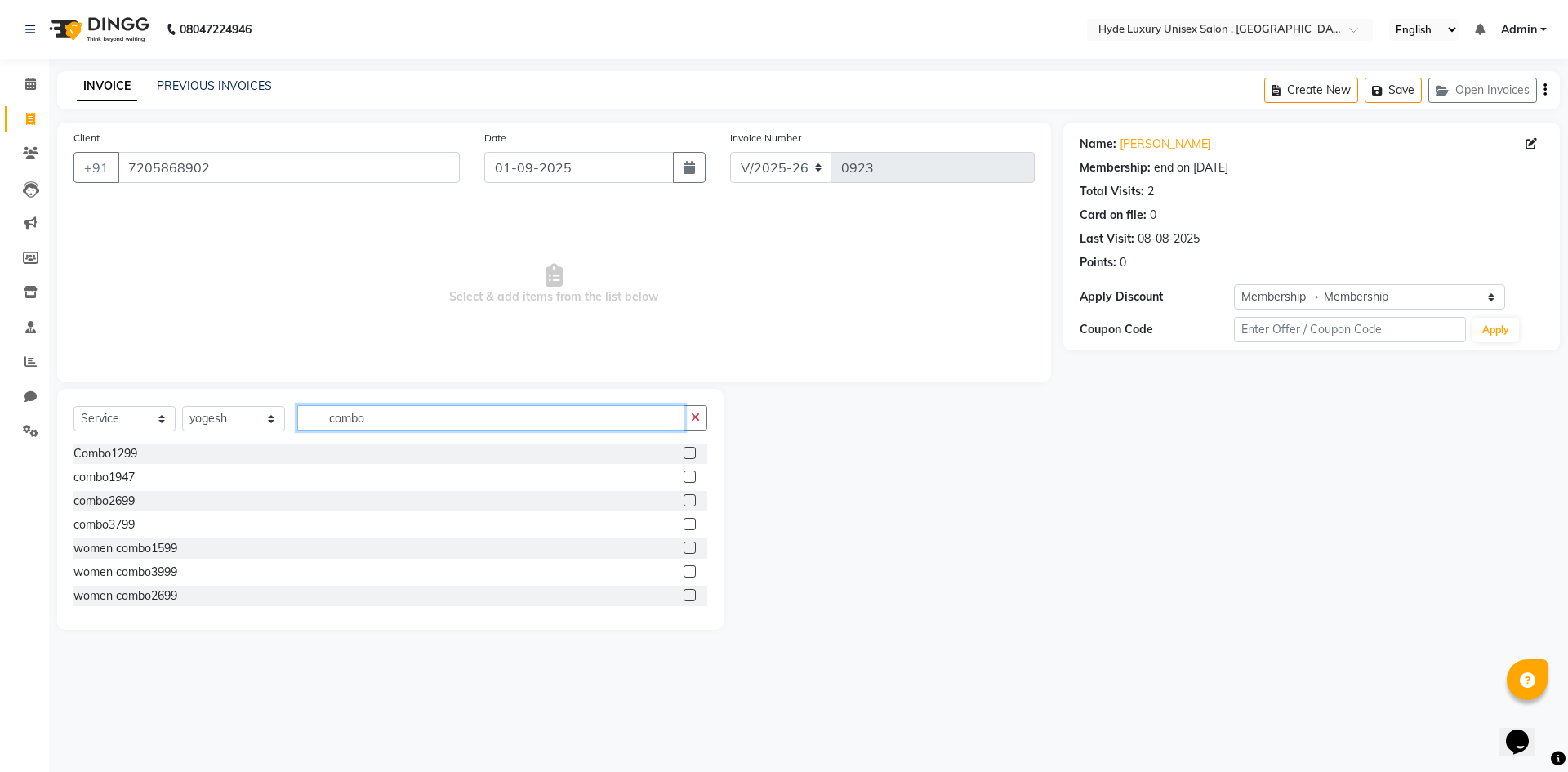
type input "combo"
click at [684, 450] on label at bounding box center [689, 453] width 12 height 12
click at [684, 450] on input "checkbox" at bounding box center [689, 454] width 11 height 11
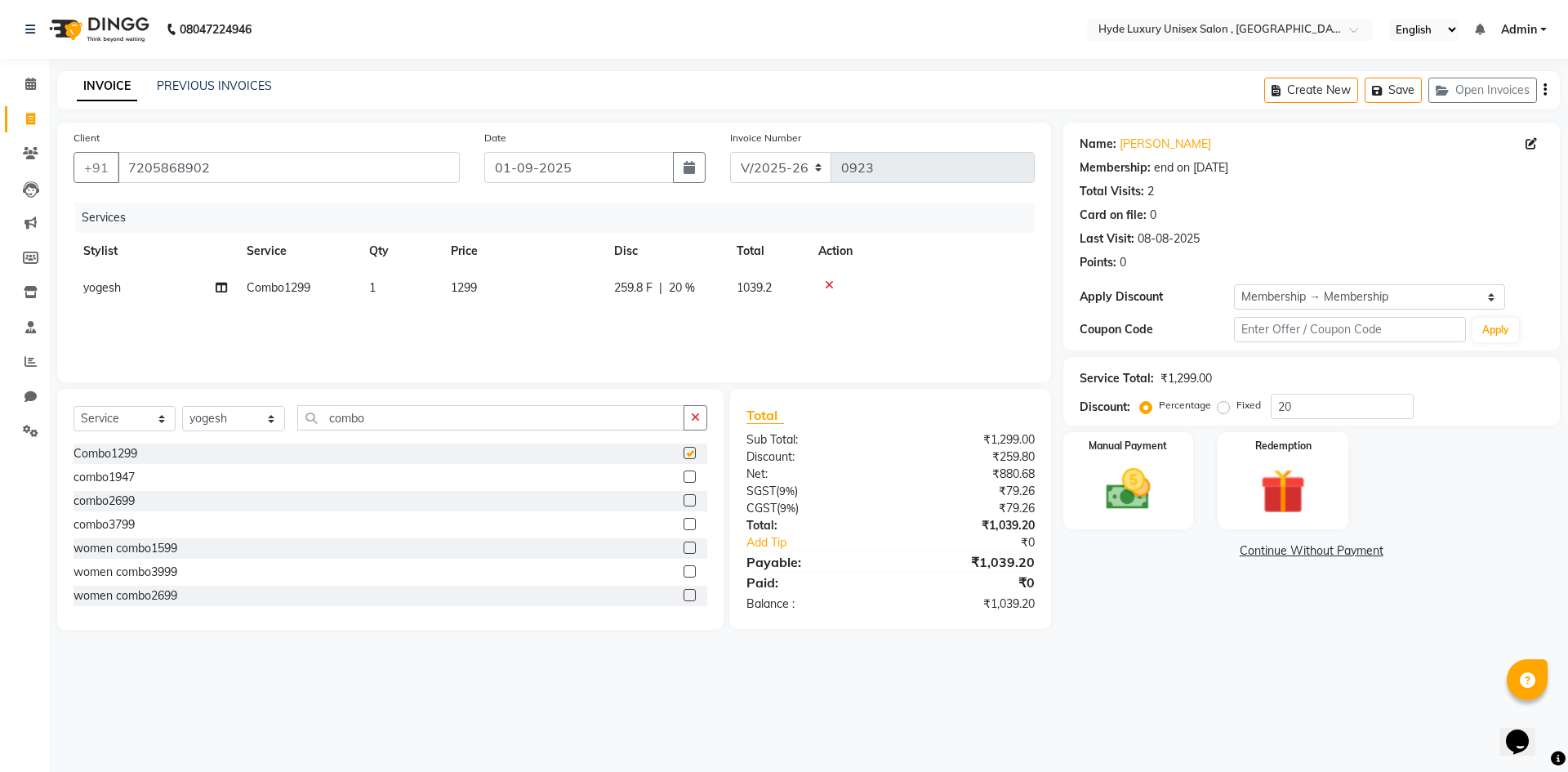
checkbox input "false"
click at [691, 290] on span "20 %" at bounding box center [682, 288] width 26 height 17
select select "79830"
drag, startPoint x: 782, startPoint y: 290, endPoint x: 764, endPoint y: 295, distance: 18.7
click at [764, 295] on input "20" at bounding box center [788, 292] width 49 height 25
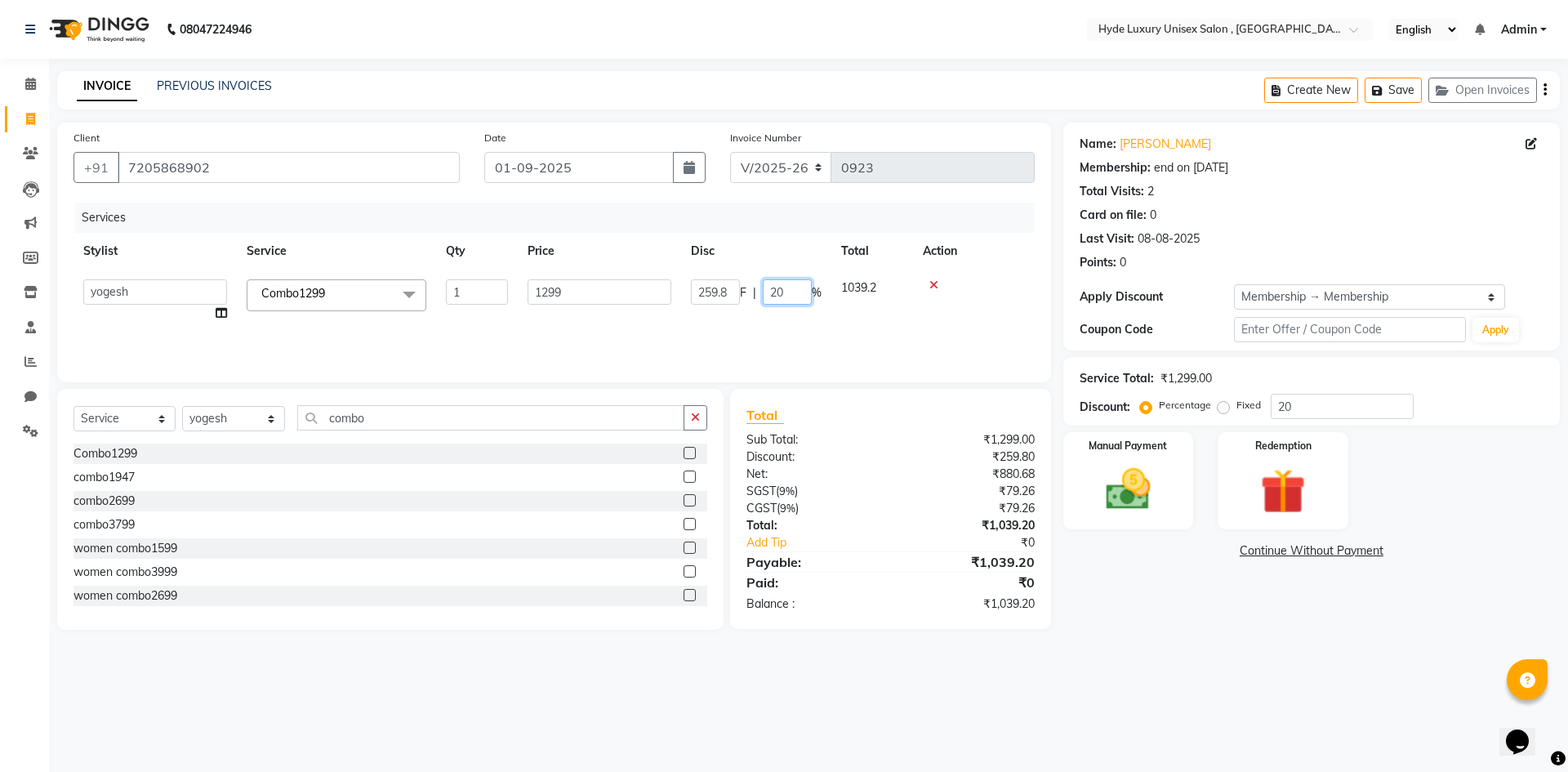
type input "0"
click at [854, 317] on div "Services Stylist Service Qty Price Disc Total Action Admin [PERSON_NAME] [PERSO…" at bounding box center [555, 284] width 962 height 164
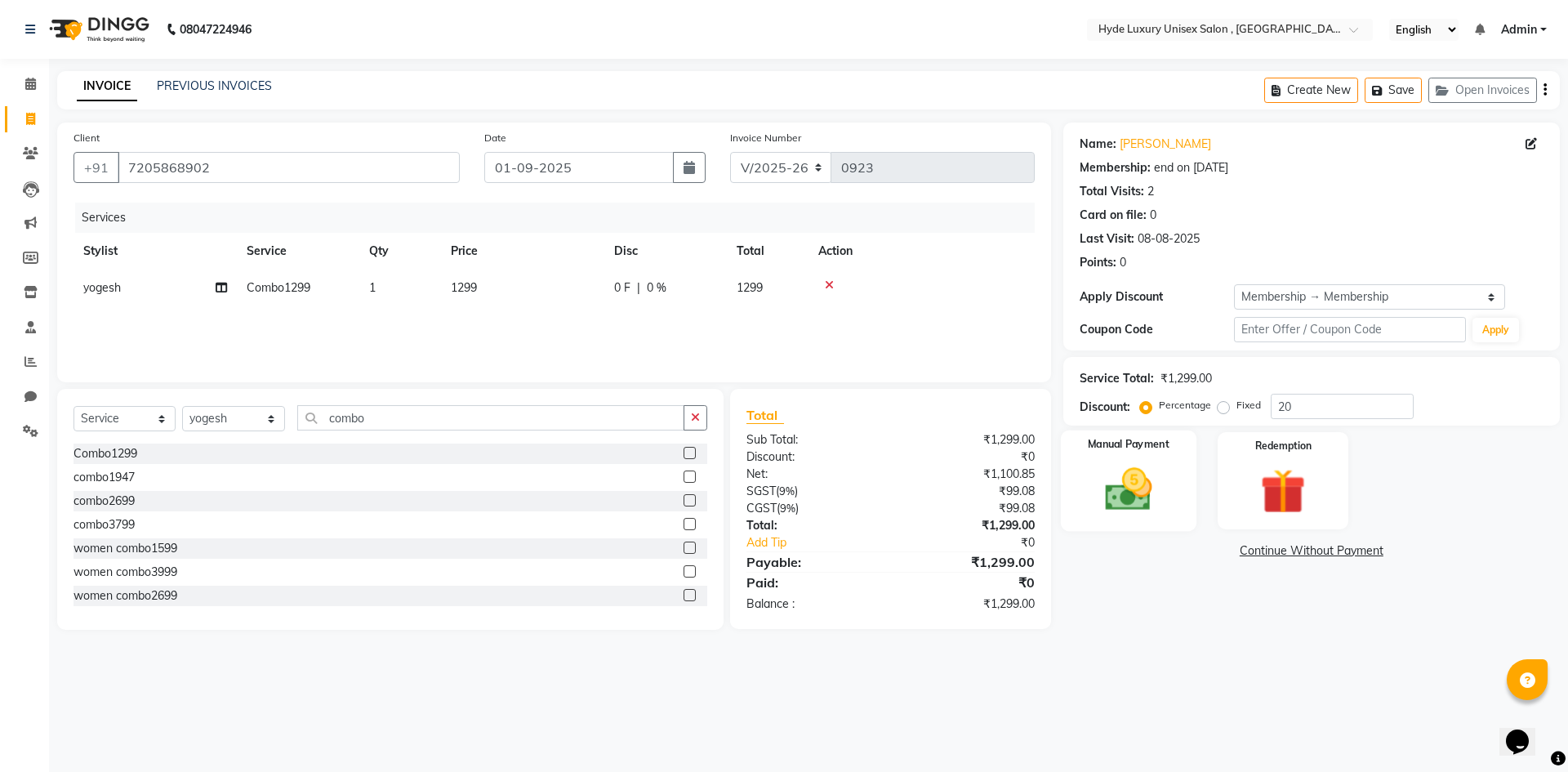
click at [1159, 484] on img at bounding box center [1129, 489] width 76 height 54
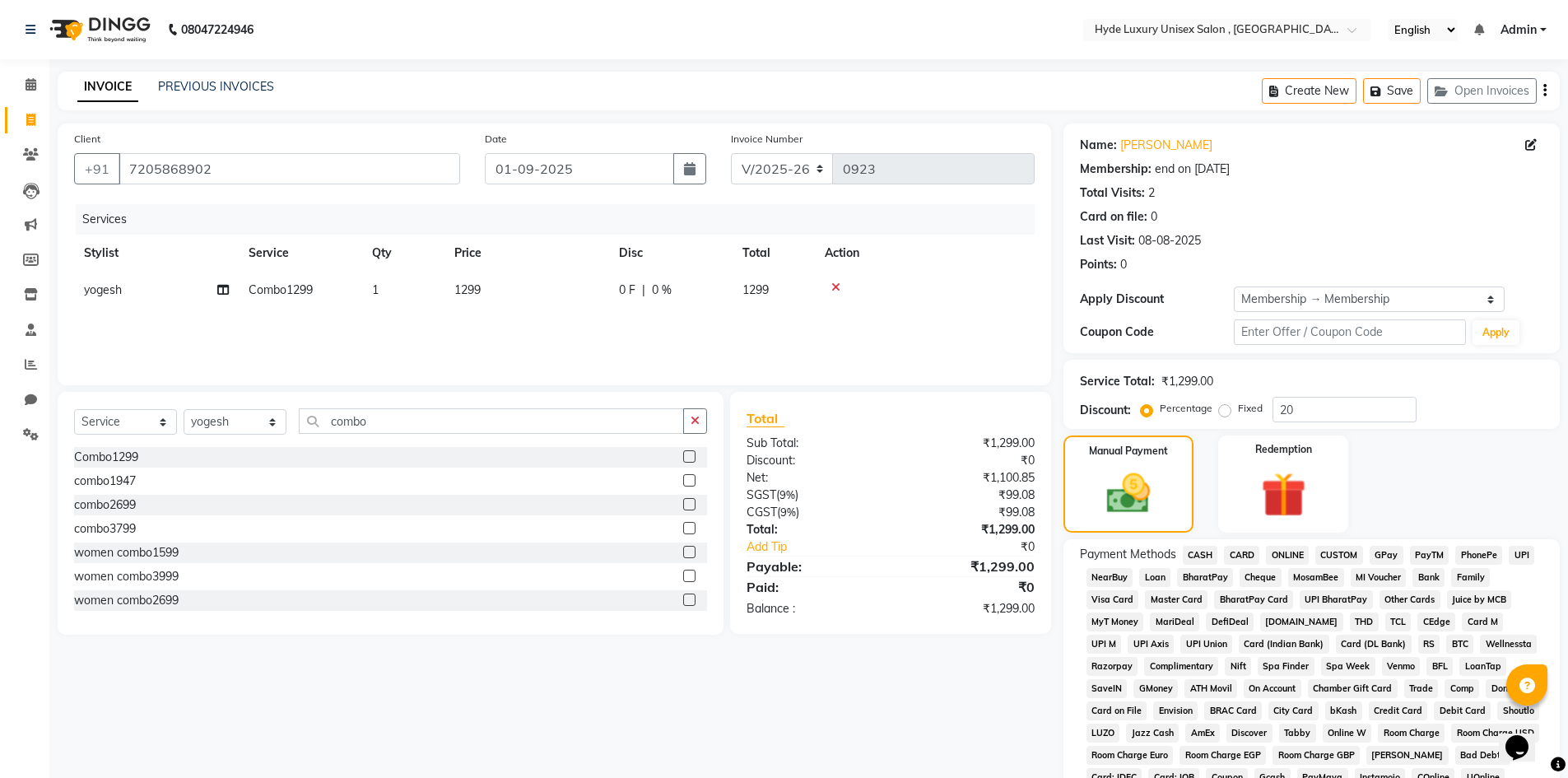
click at [1385, 551] on span "GPay" at bounding box center [1386, 556] width 33 height 19
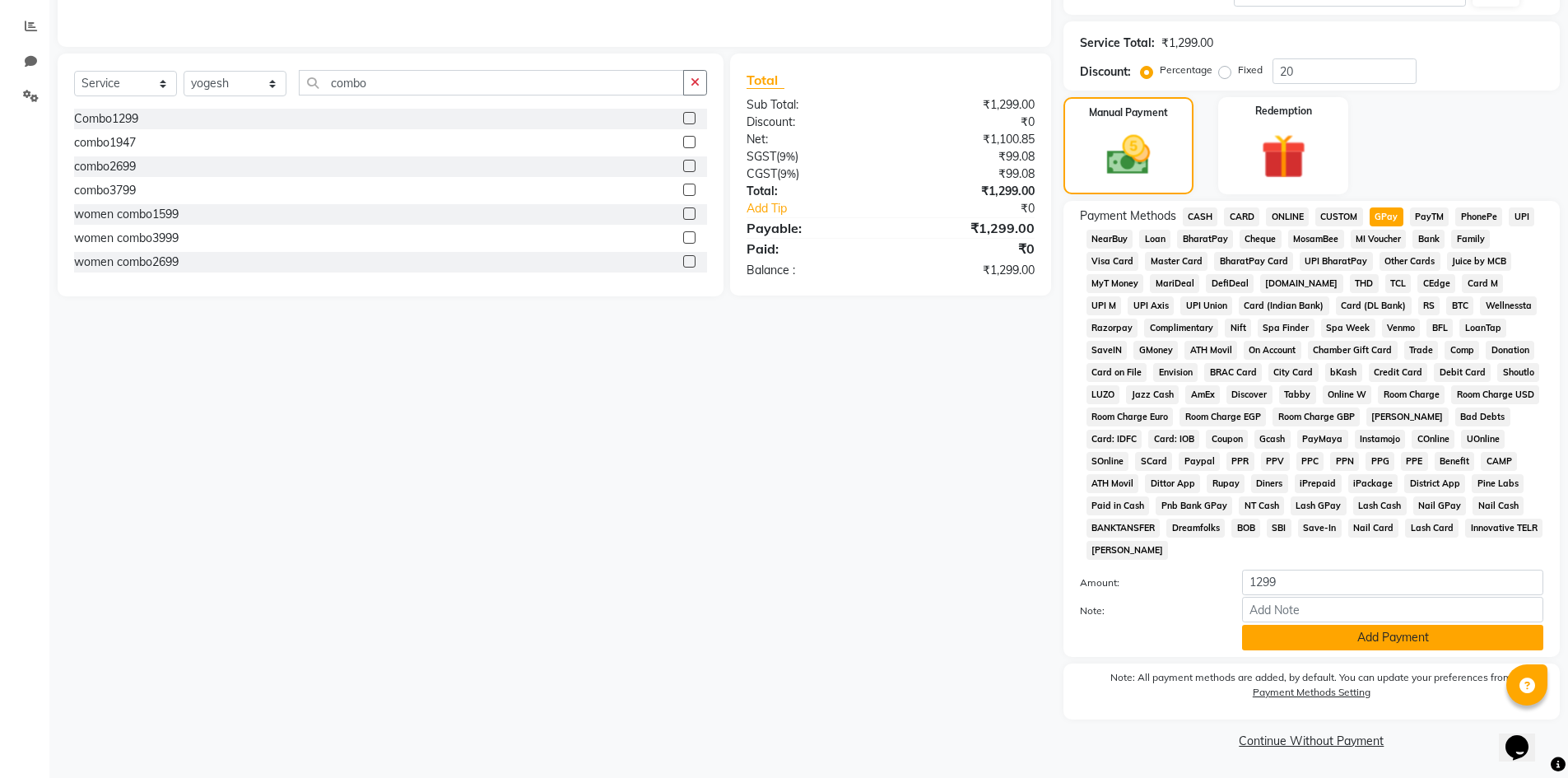
click at [1356, 629] on button "Add Payment" at bounding box center [1393, 638] width 302 height 26
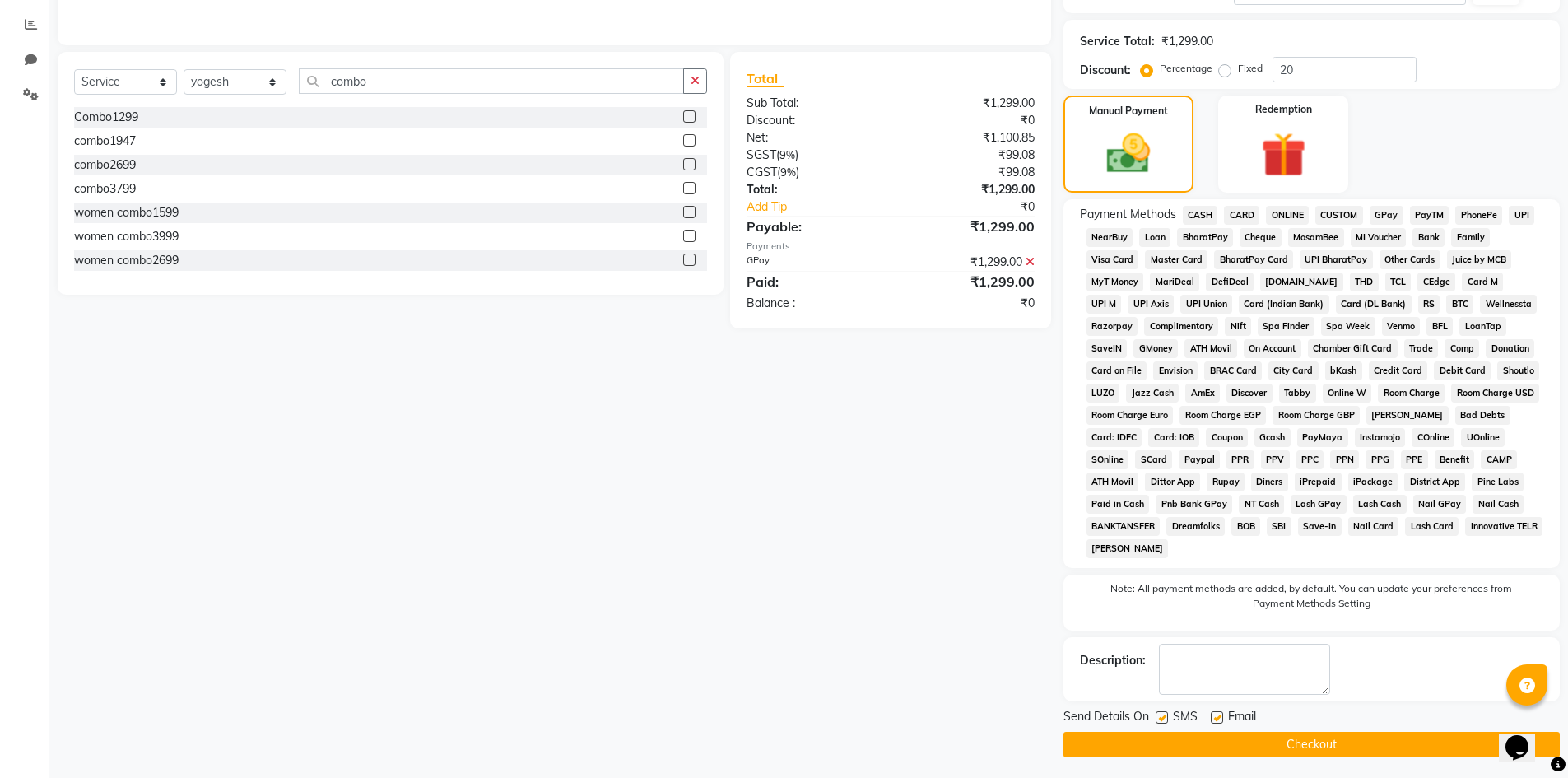
scroll to position [345, 0]
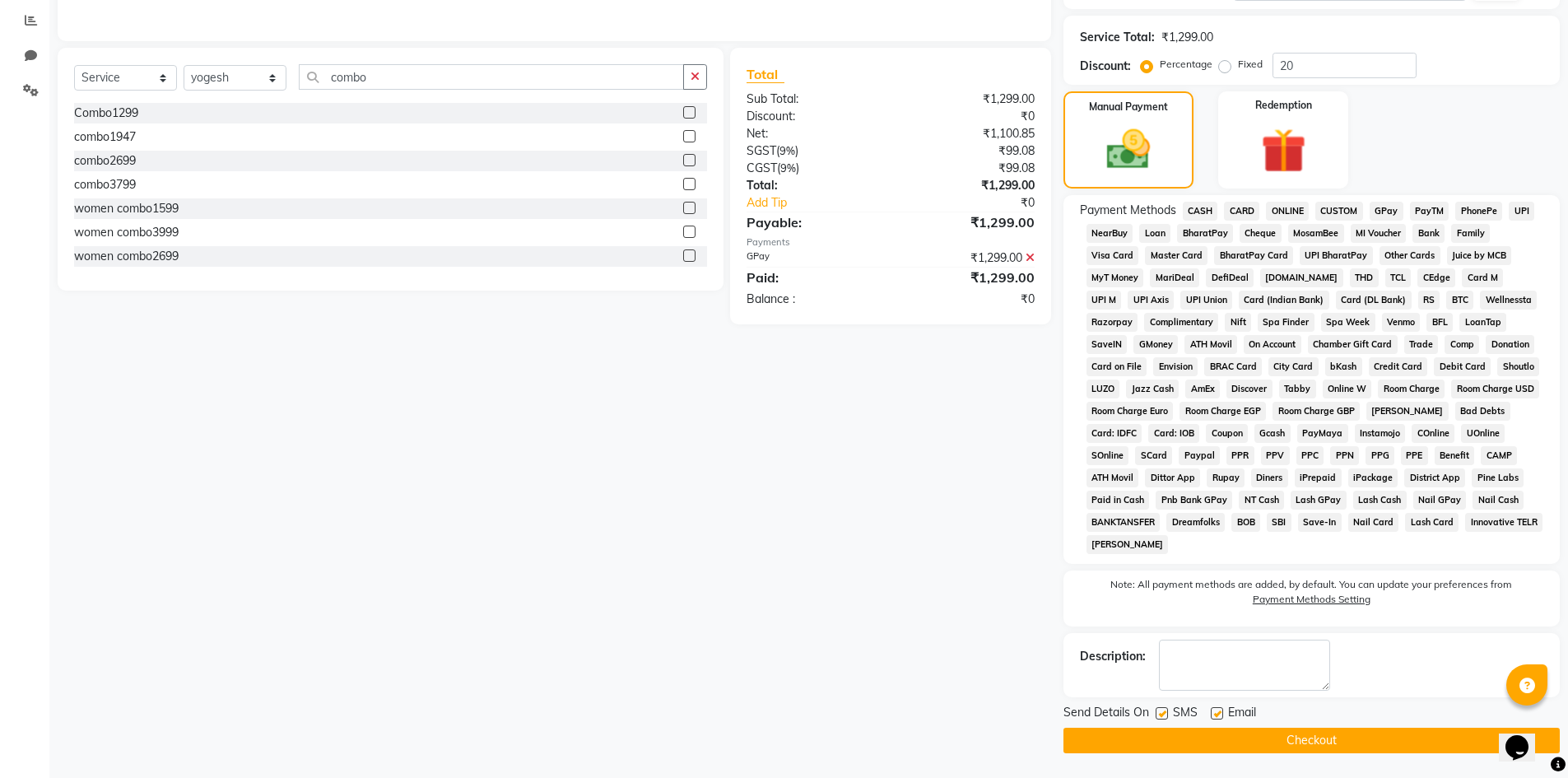
click at [1380, 208] on span "GPay" at bounding box center [1386, 211] width 33 height 19
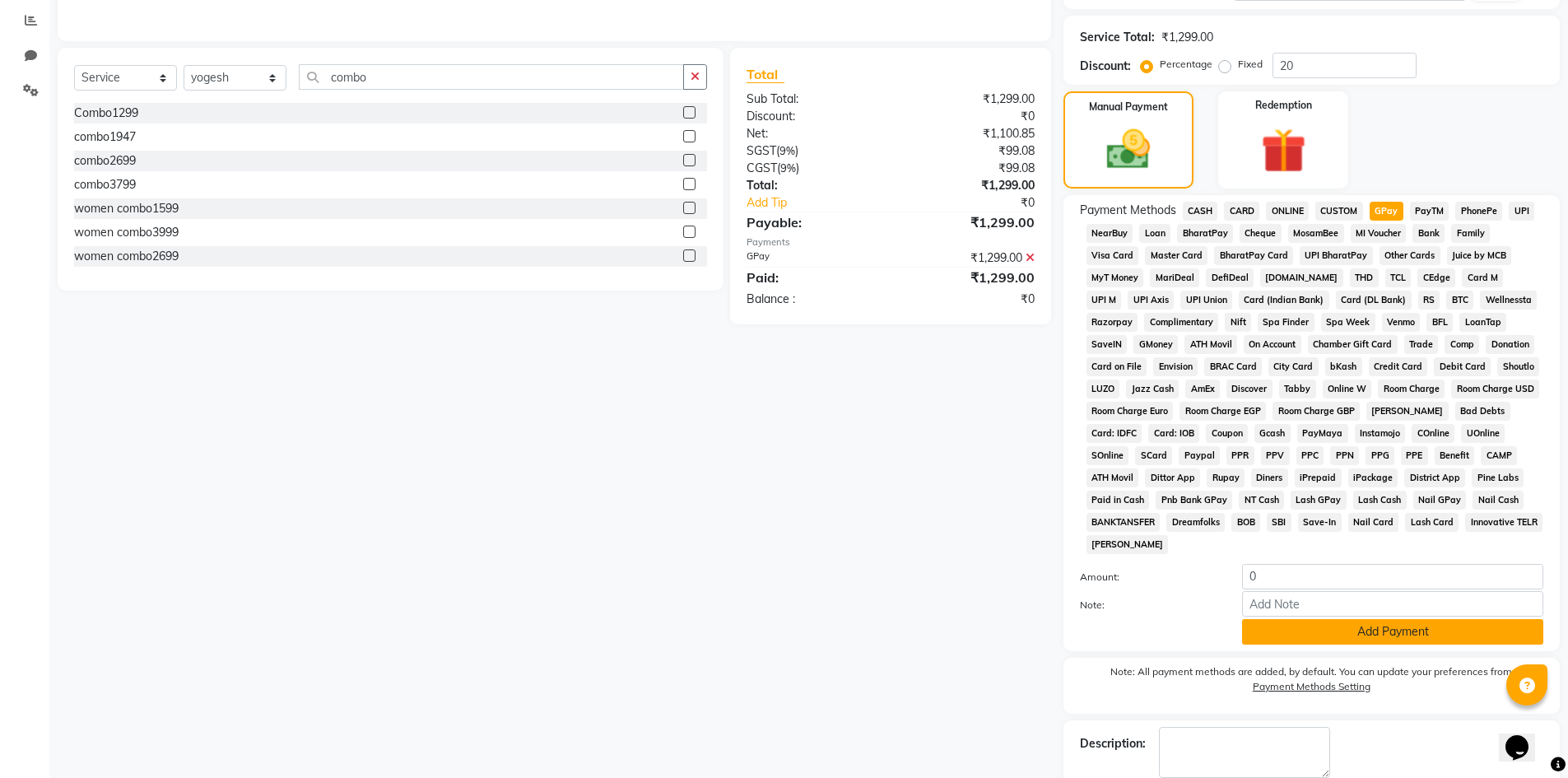
click at [1363, 628] on button "Add Payment" at bounding box center [1393, 632] width 302 height 26
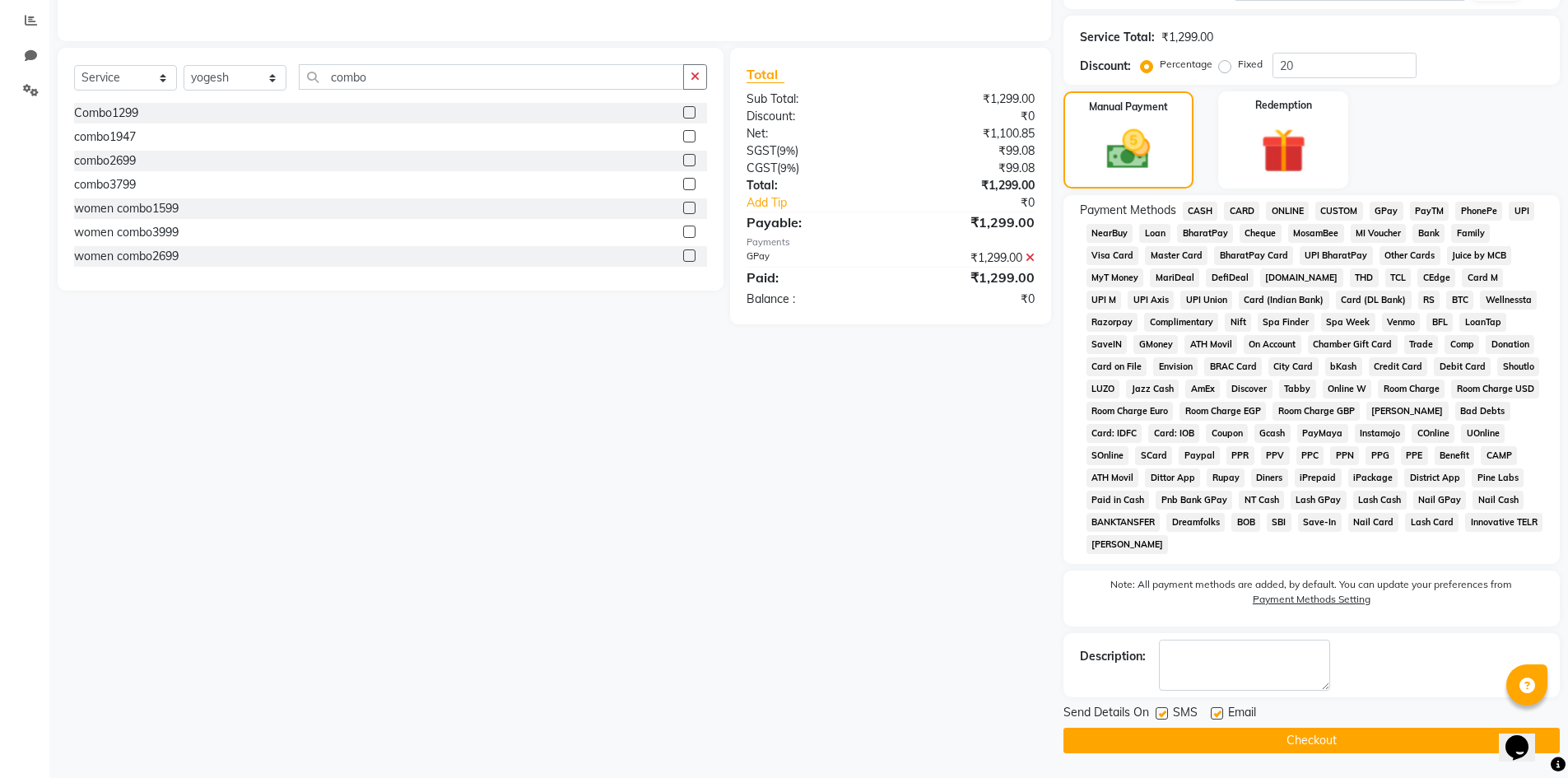
click at [1213, 710] on label at bounding box center [1217, 713] width 12 height 12
click at [1213, 710] on input "checkbox" at bounding box center [1216, 714] width 11 height 11
checkbox input "false"
click at [1246, 724] on span "Email" at bounding box center [1242, 715] width 28 height 21
click at [1280, 755] on main "INVOICE PREVIOUS INVOICES Create New Save Open Invoices Client [PHONE_NUMBER] D…" at bounding box center [808, 252] width 1518 height 1051
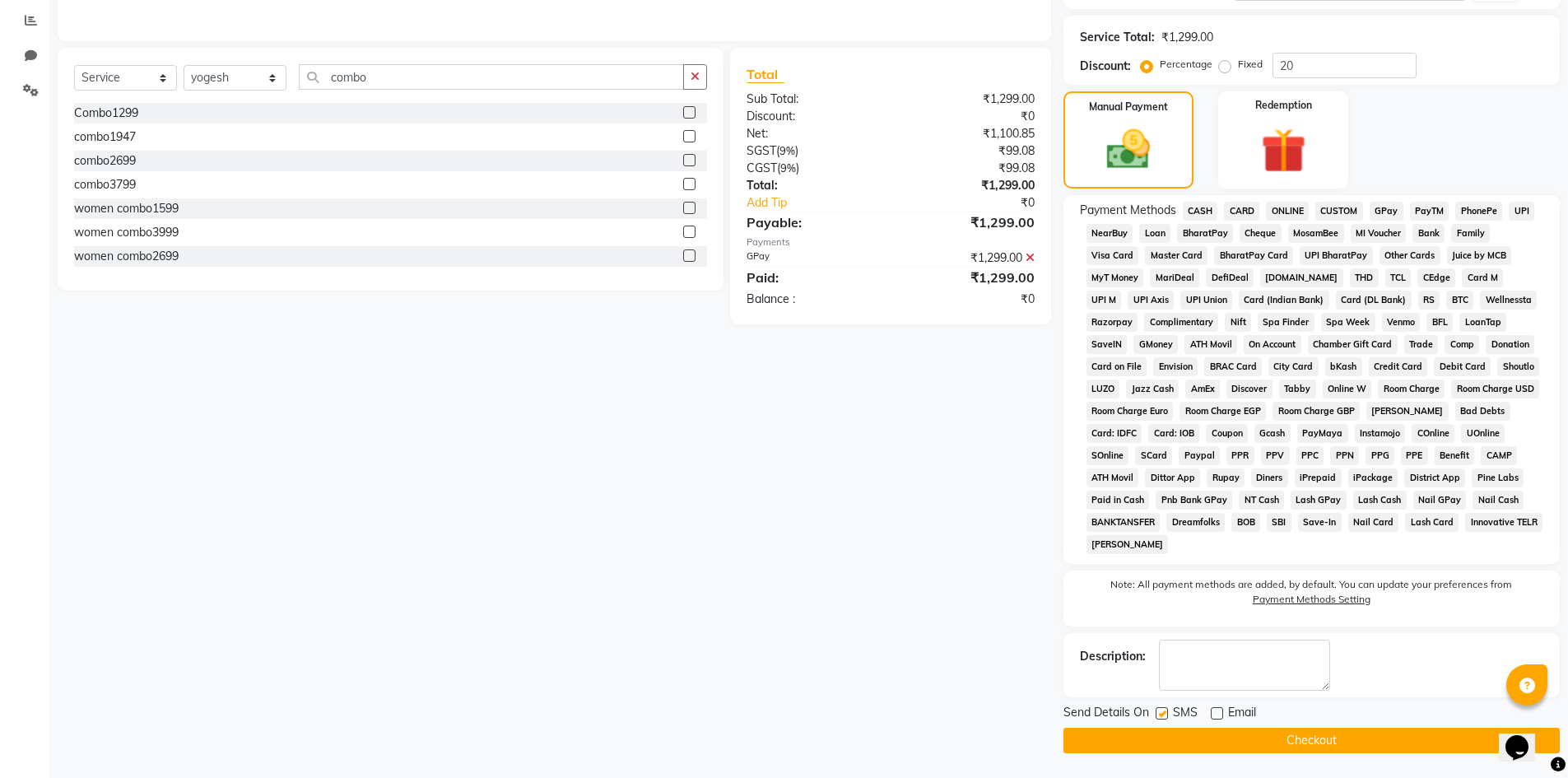
click at [1283, 741] on button "Checkout" at bounding box center [1312, 741] width 496 height 26
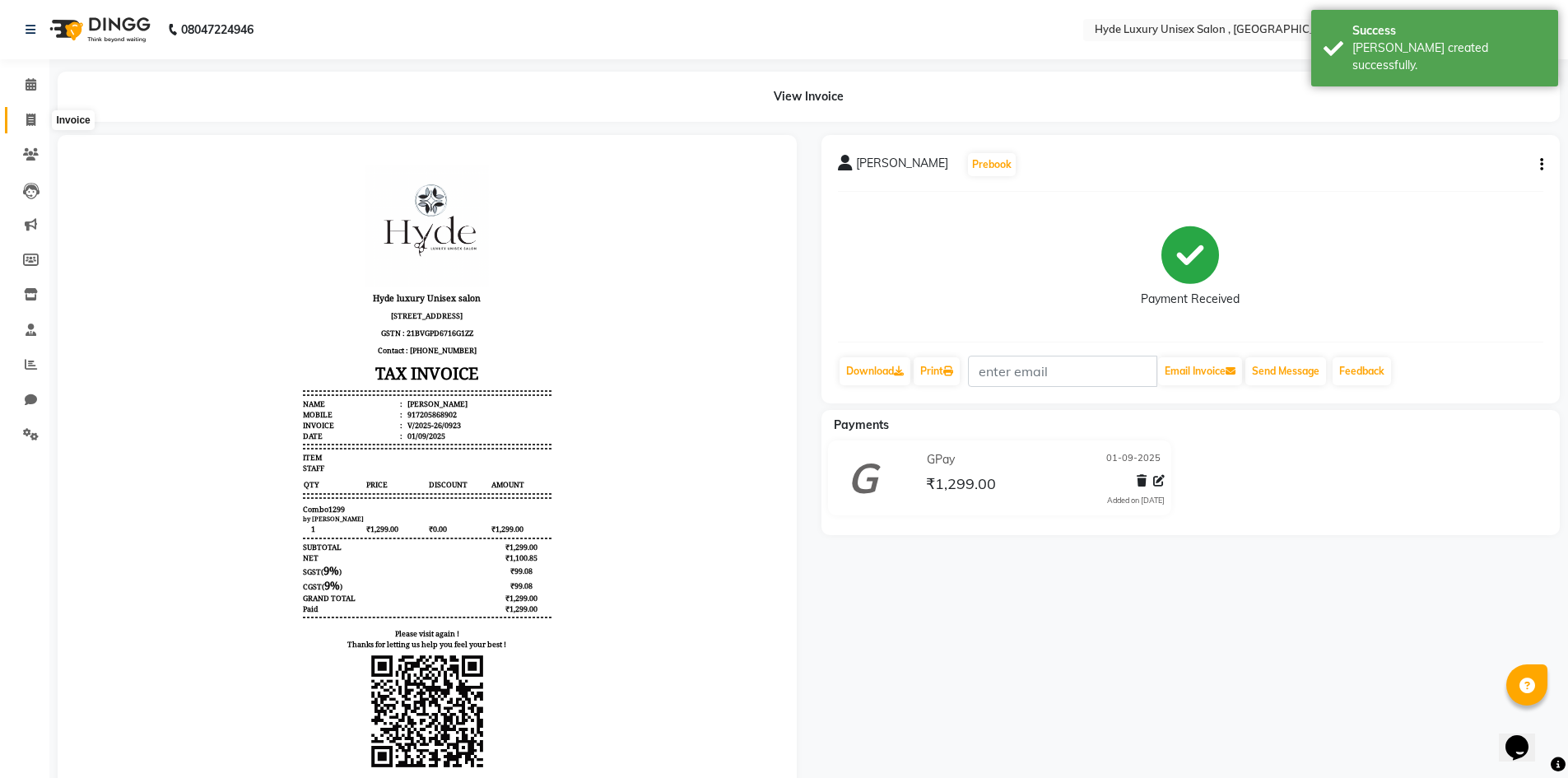
click at [38, 115] on span at bounding box center [31, 121] width 29 height 19
select select "service"
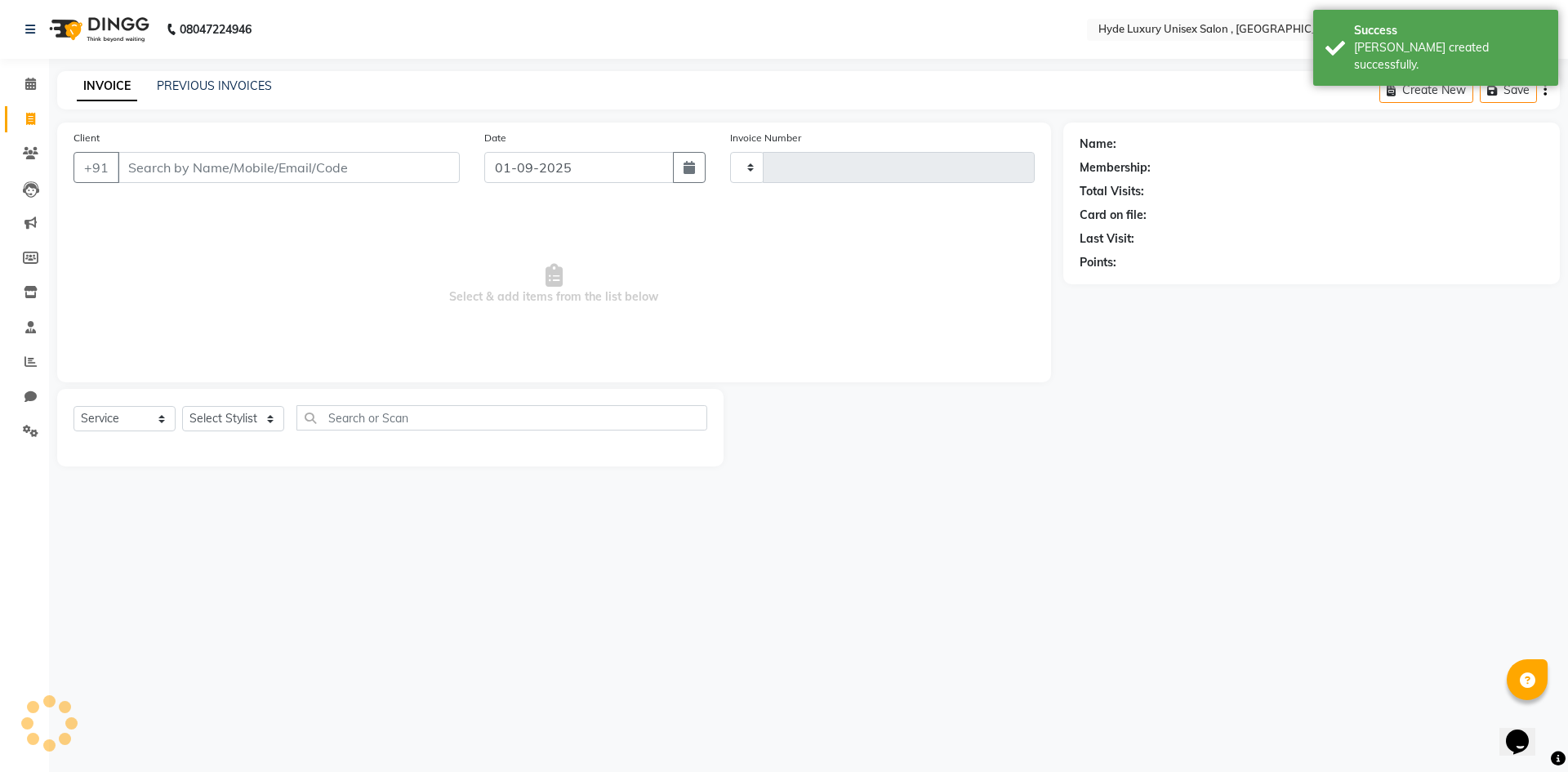
type input "0924"
select select "8189"
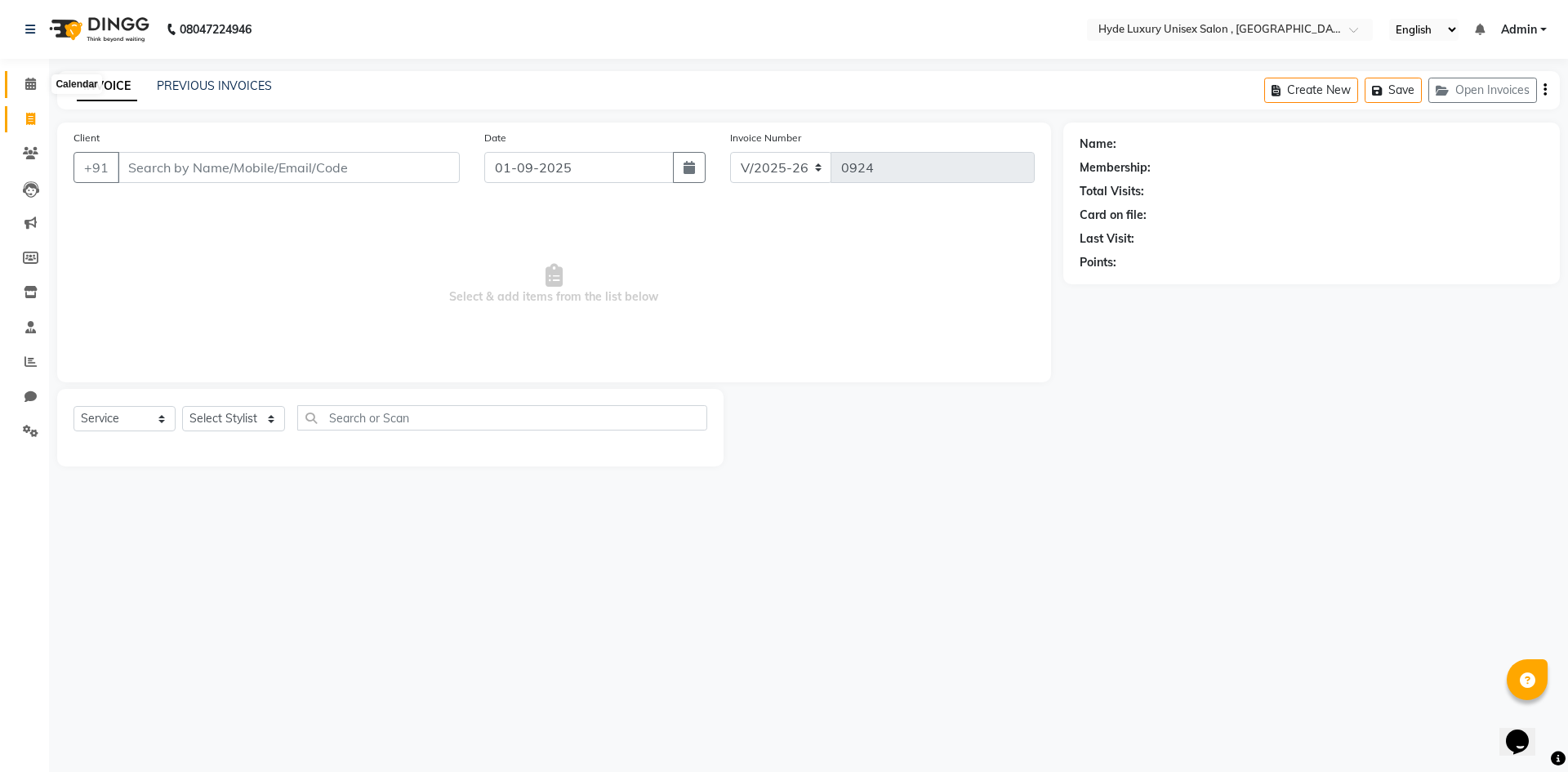
click at [33, 83] on icon at bounding box center [31, 84] width 11 height 12
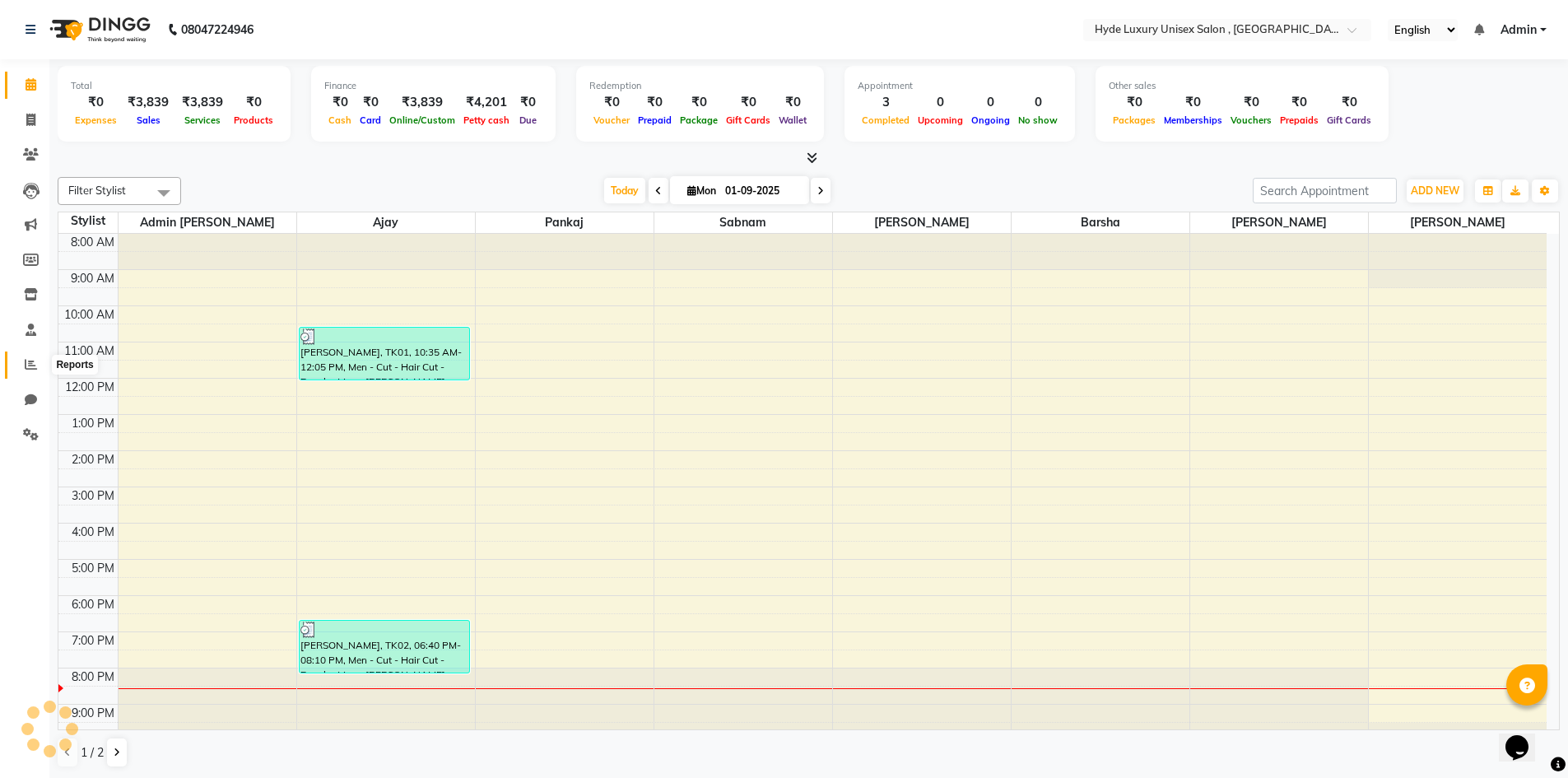
click at [27, 367] on icon at bounding box center [31, 364] width 12 height 12
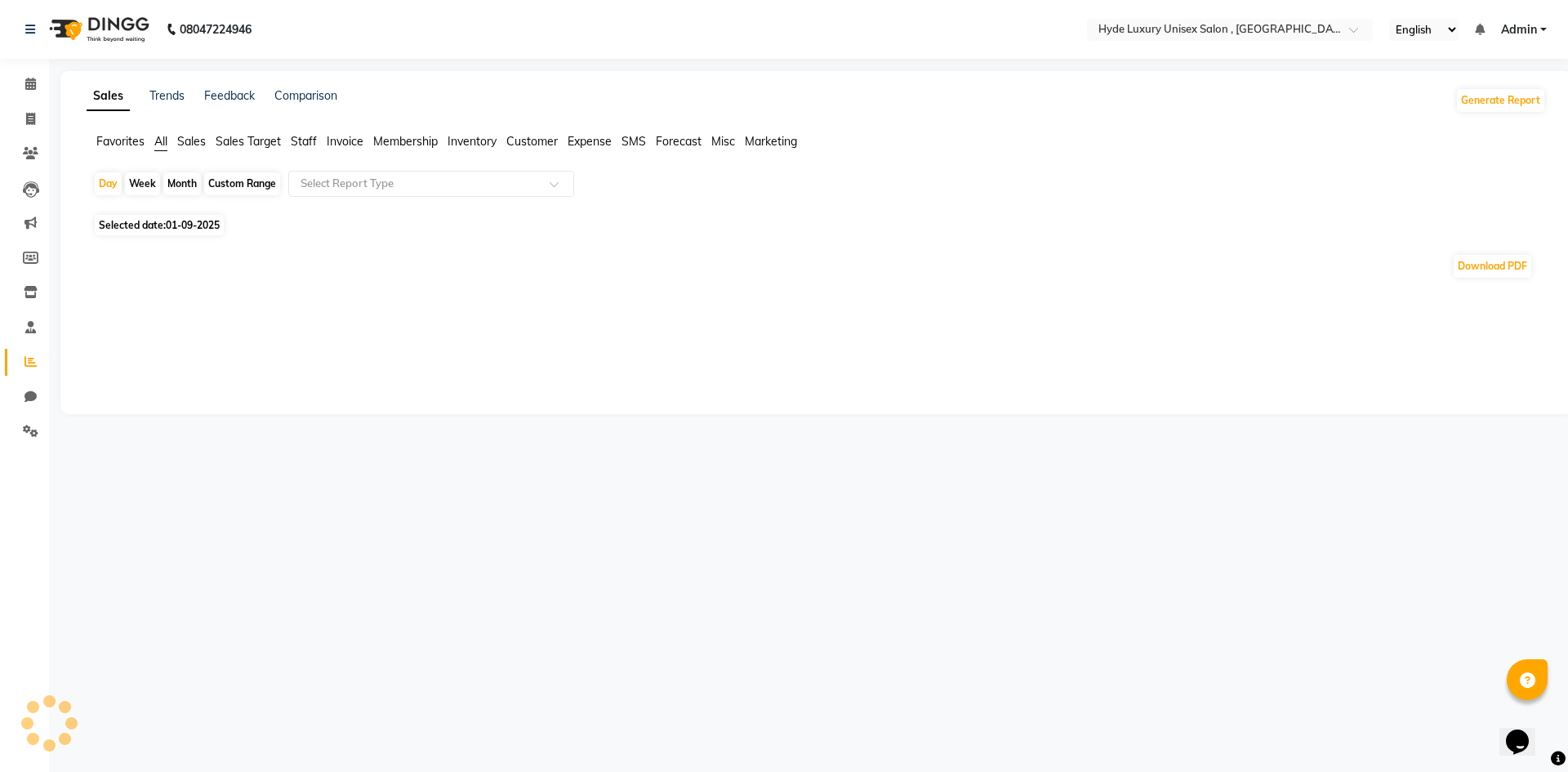
click at [310, 140] on span "Staff" at bounding box center [304, 141] width 26 height 14
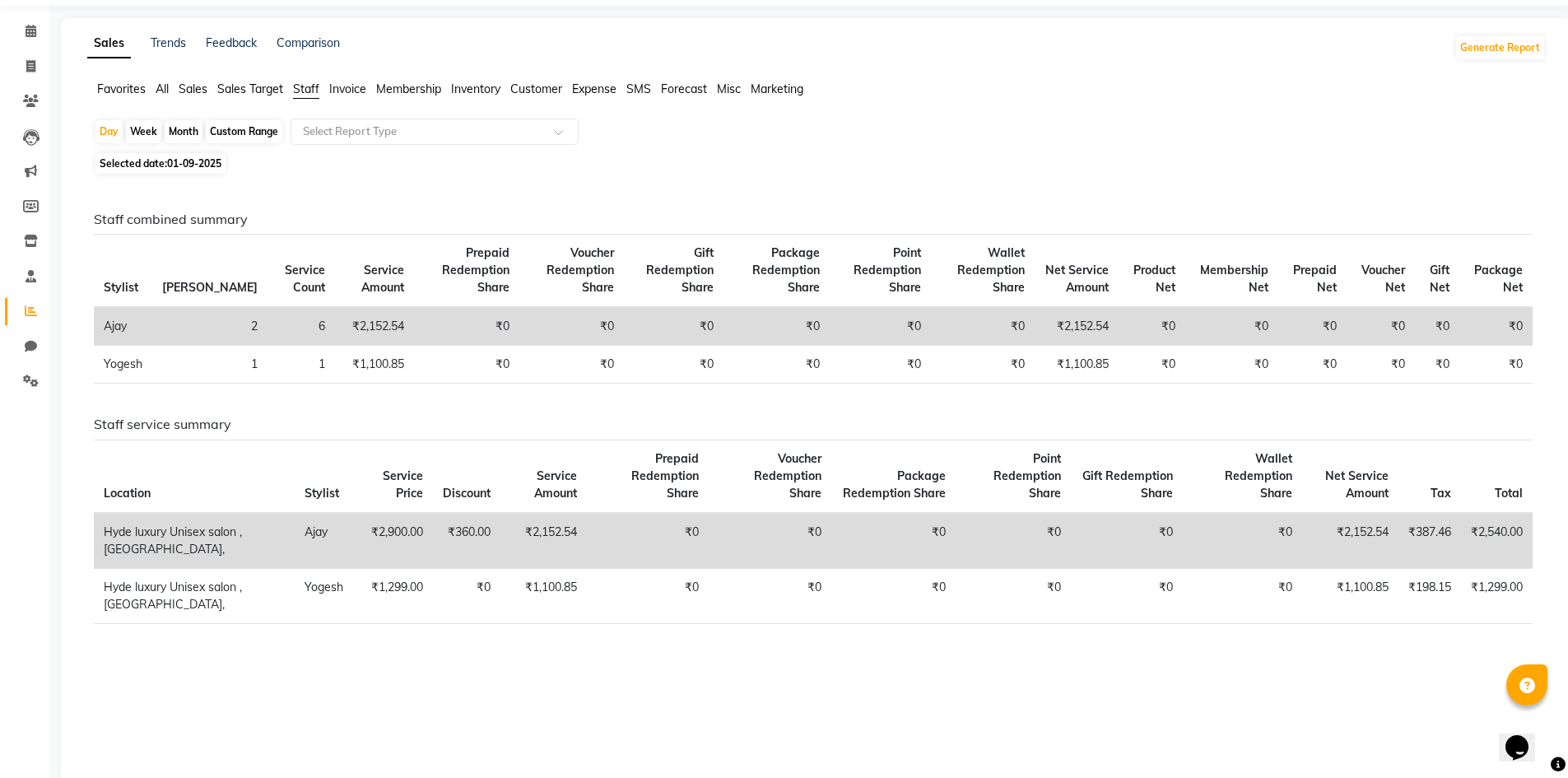
scroll to position [68, 0]
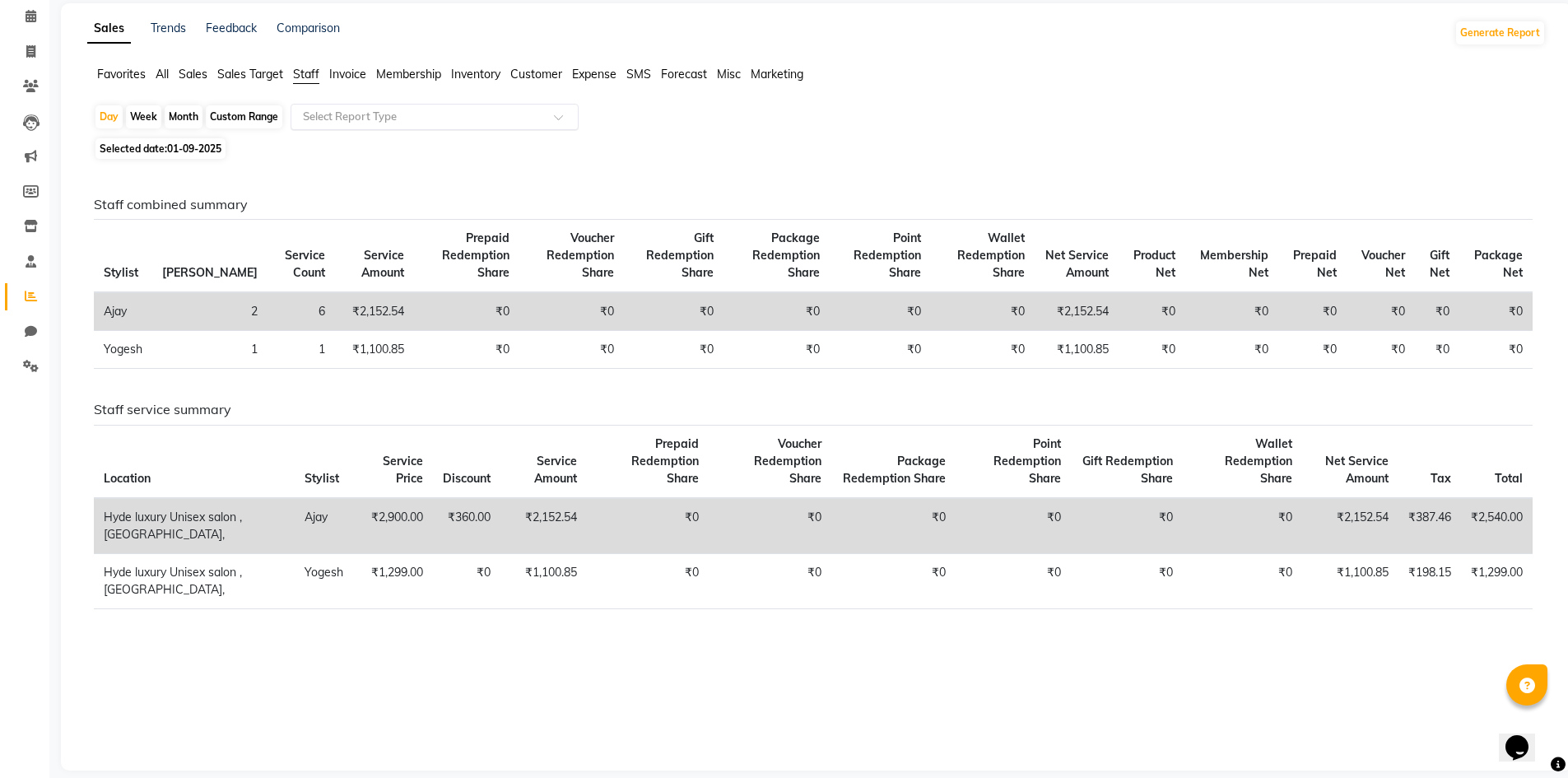
click at [348, 110] on input "text" at bounding box center [418, 116] width 237 height 16
click at [230, 112] on div "Custom Range" at bounding box center [244, 116] width 77 height 23
select select "9"
select select "2025"
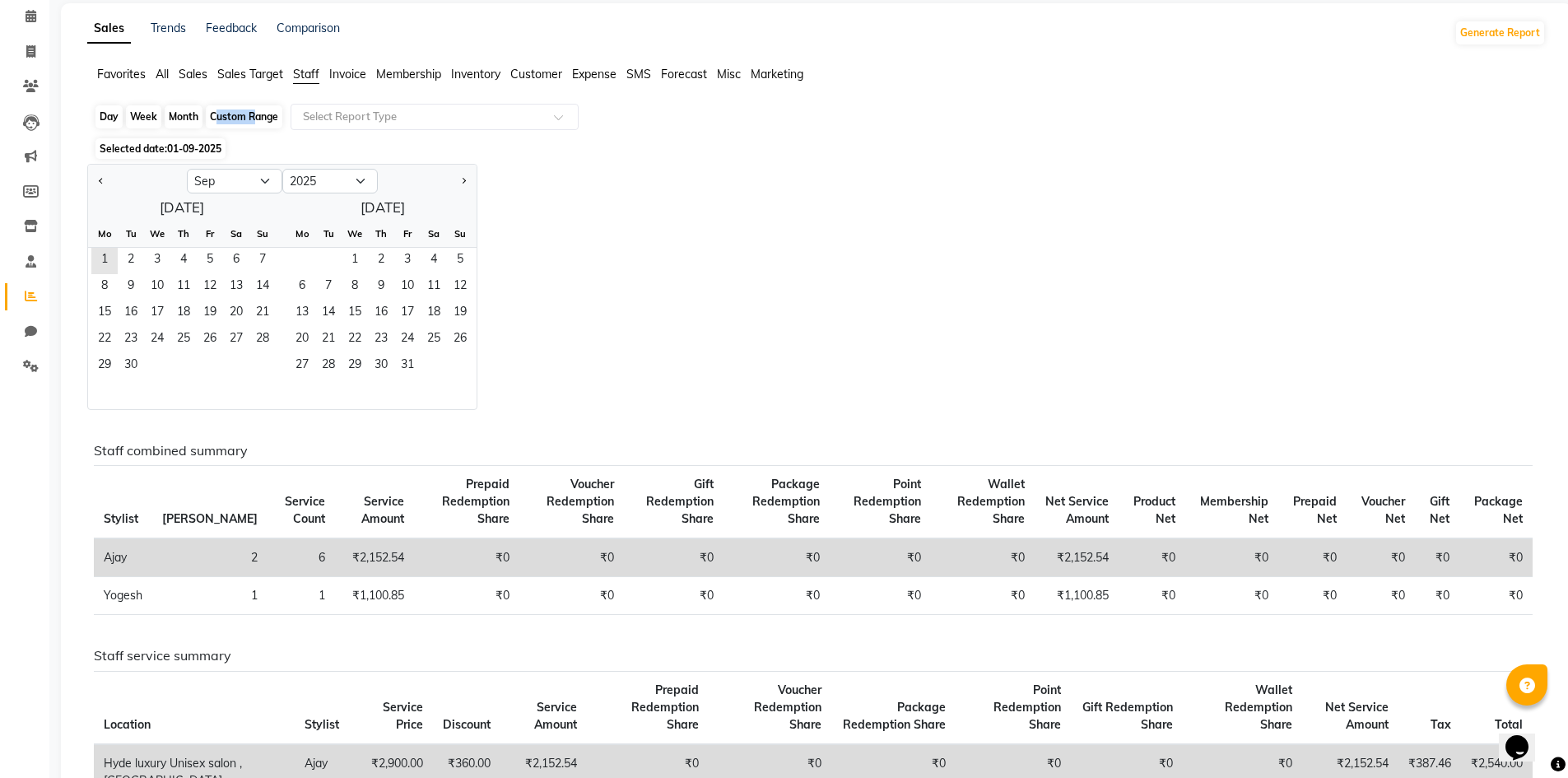
click at [230, 112] on div "Custom Range" at bounding box center [244, 116] width 77 height 23
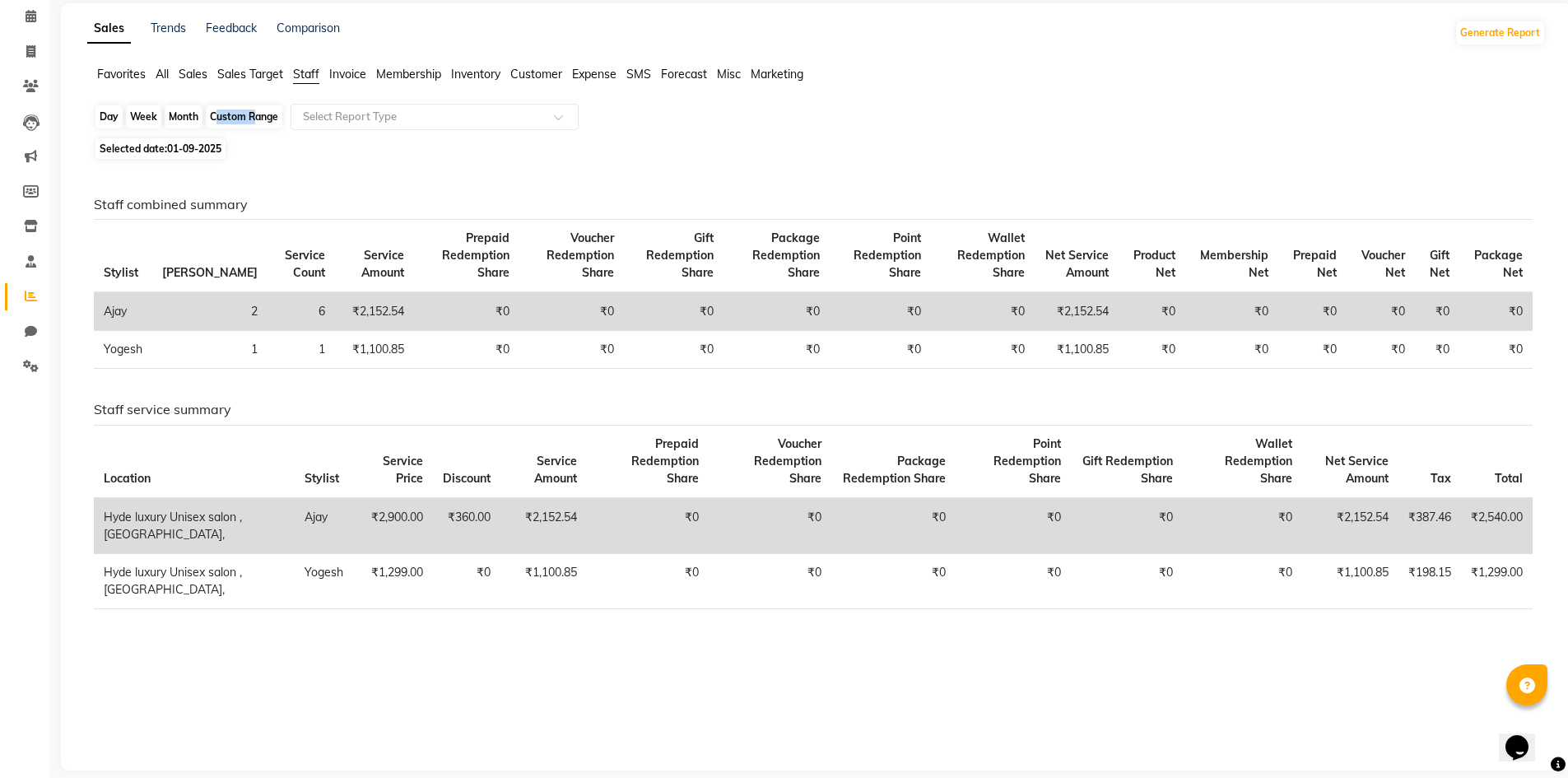
click at [230, 112] on div "Custom Range" at bounding box center [244, 116] width 77 height 23
select select "9"
select select "2025"
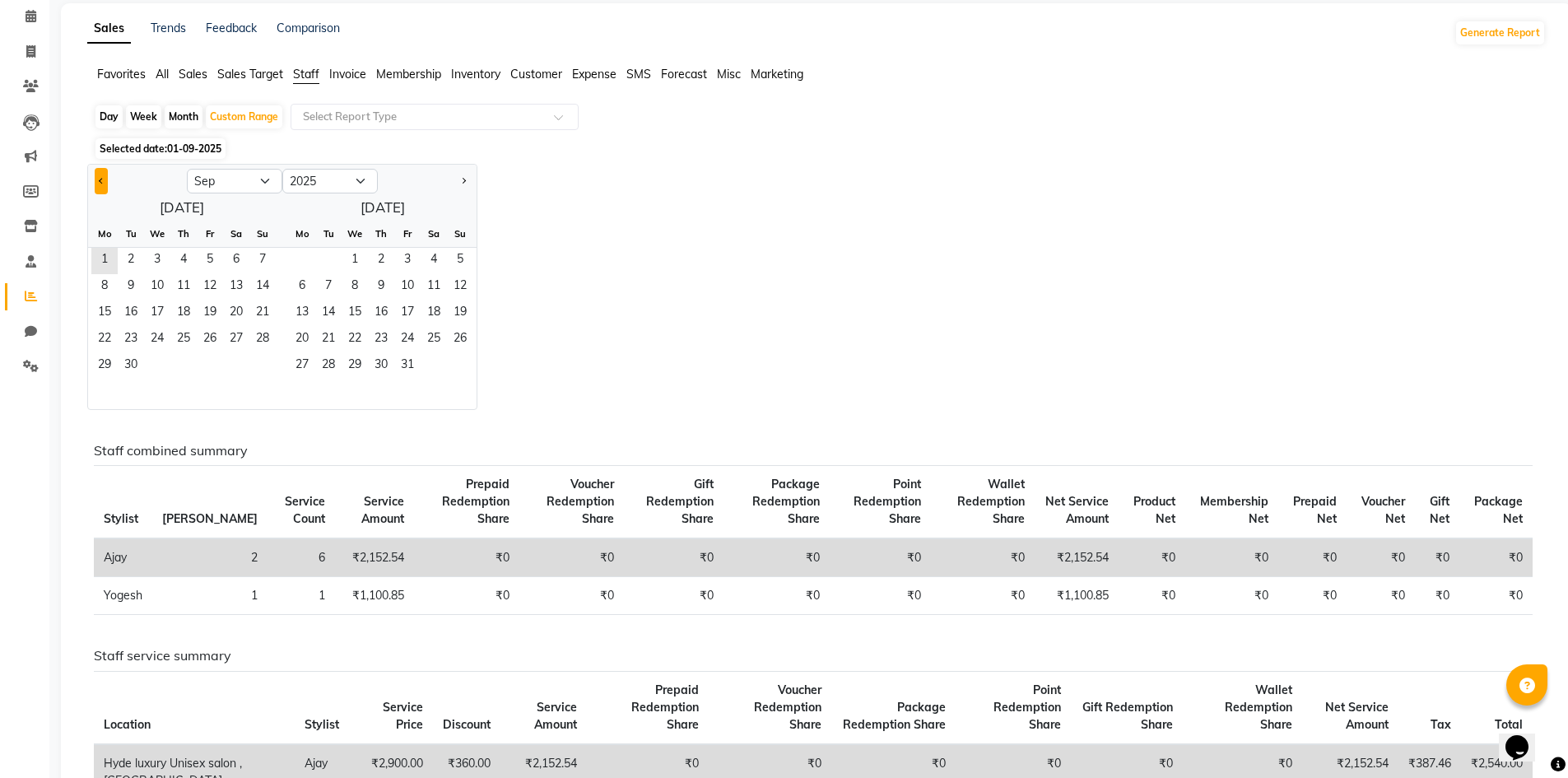
click at [99, 178] on button "Previous month" at bounding box center [101, 181] width 13 height 27
select select "8"
click at [101, 318] on span "11" at bounding box center [104, 314] width 26 height 27
click at [295, 258] on span "1" at bounding box center [302, 261] width 26 height 27
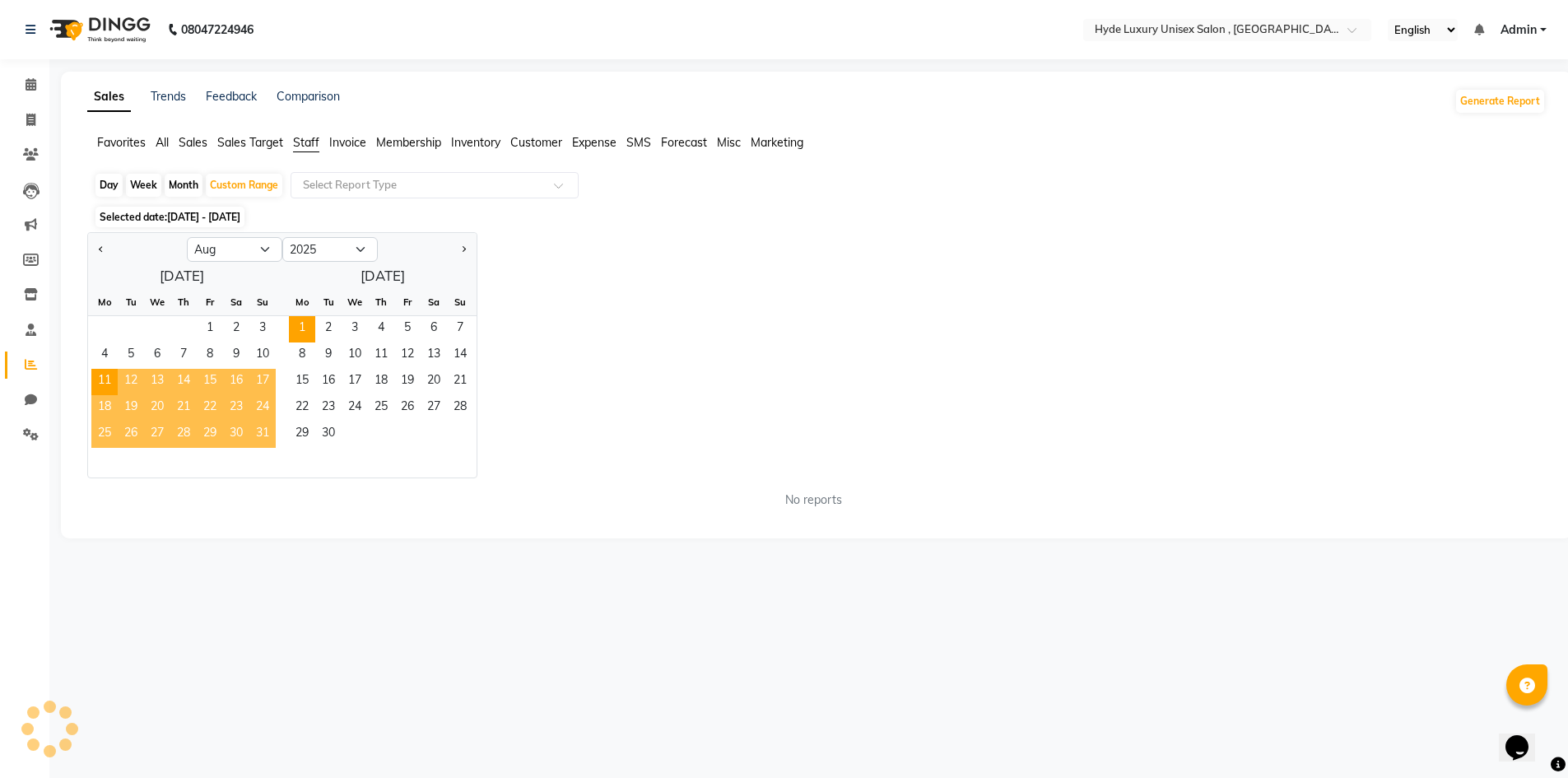
scroll to position [0, 0]
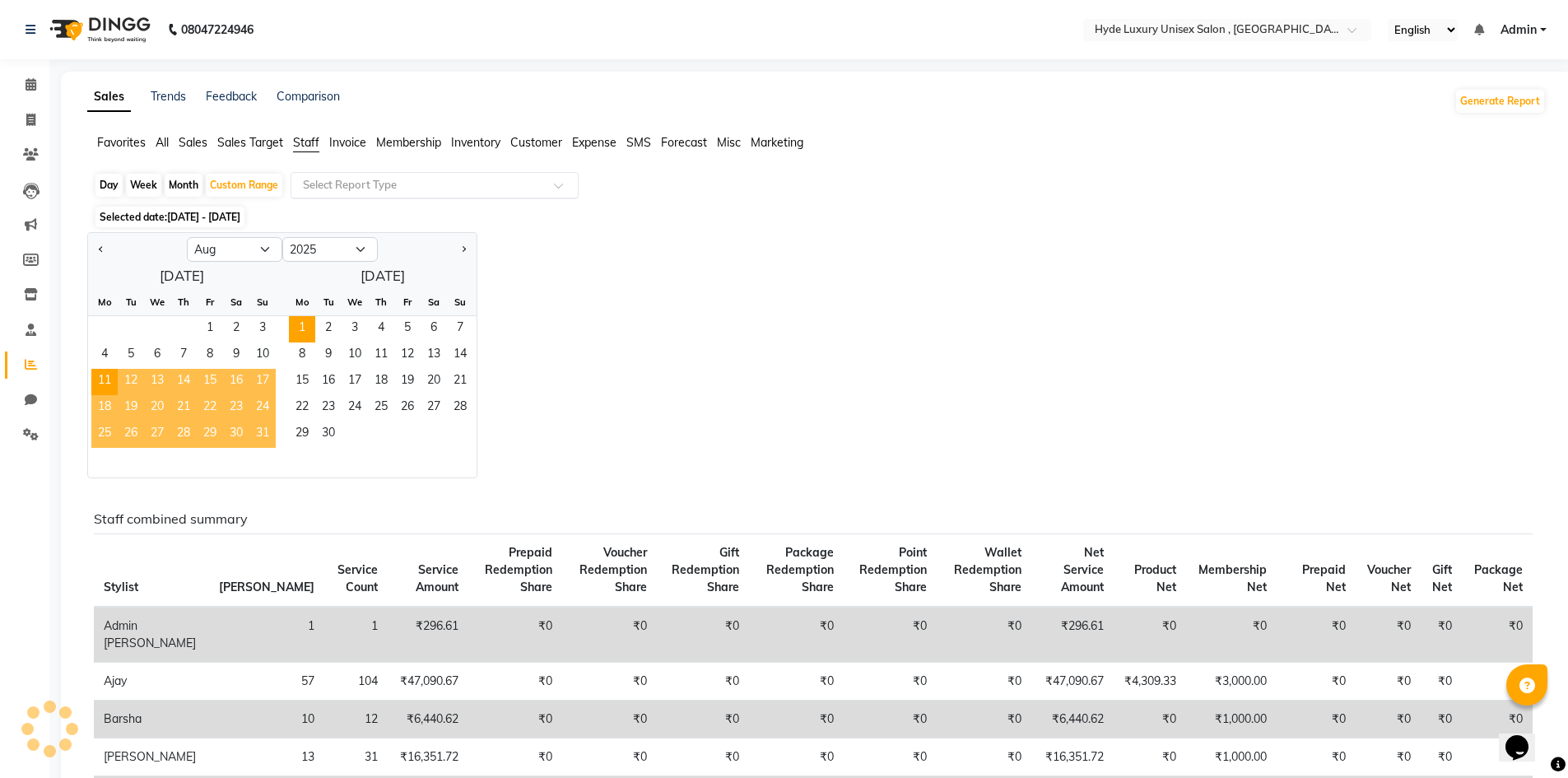
click at [484, 183] on input "text" at bounding box center [418, 185] width 237 height 16
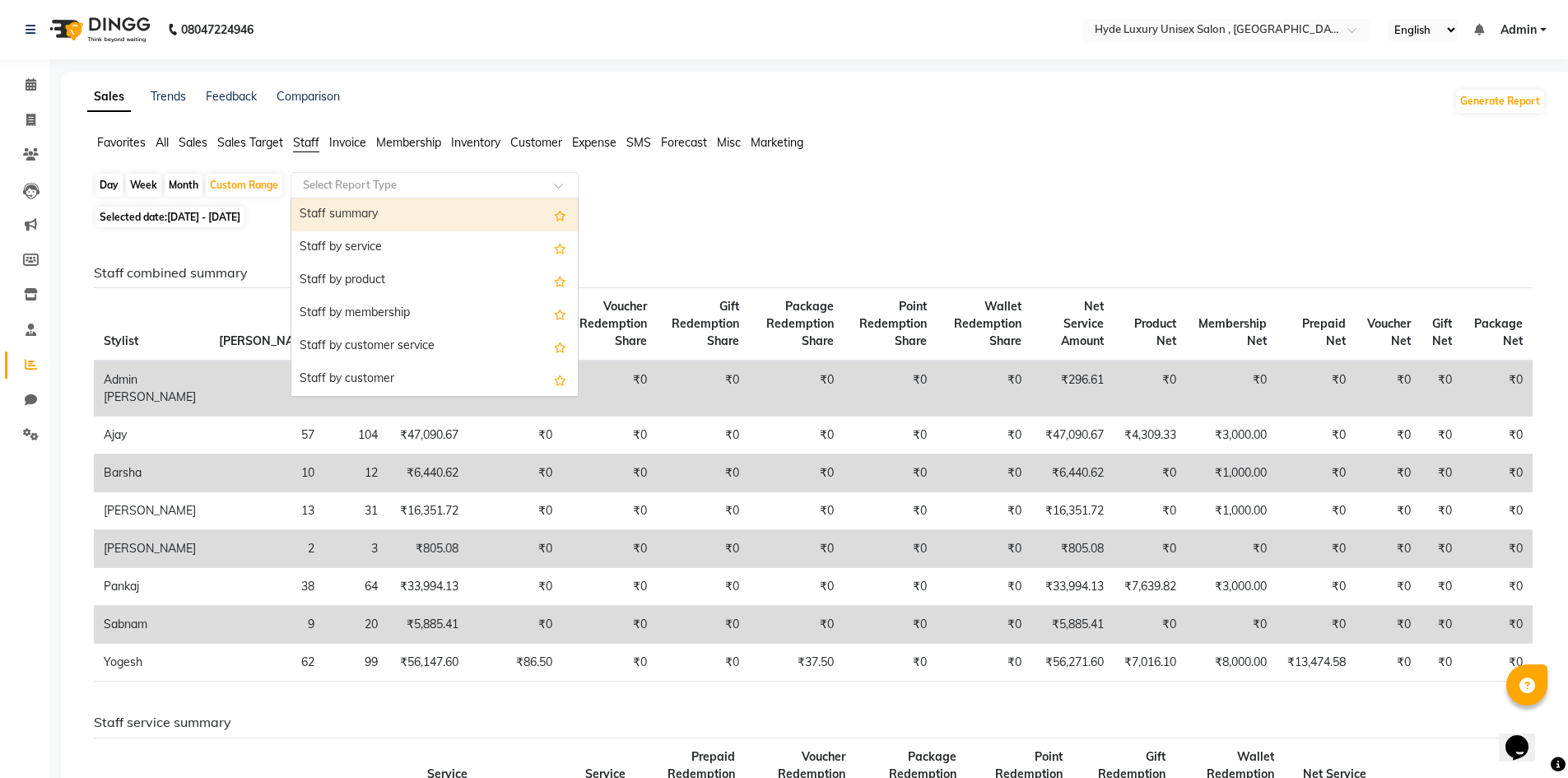
click at [466, 223] on div "Staff summary" at bounding box center [434, 215] width 286 height 33
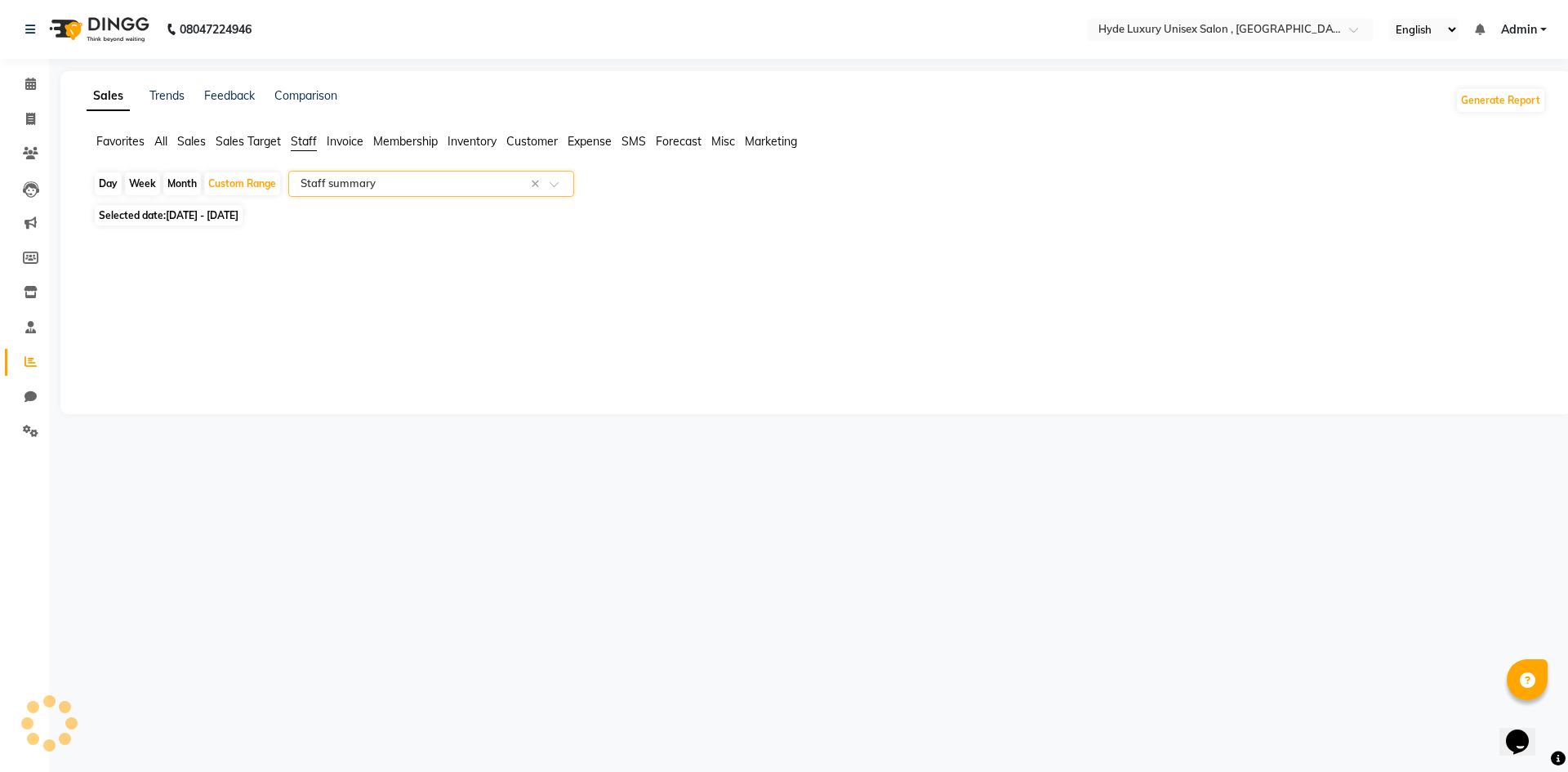
select select "full_report"
select select "csv"
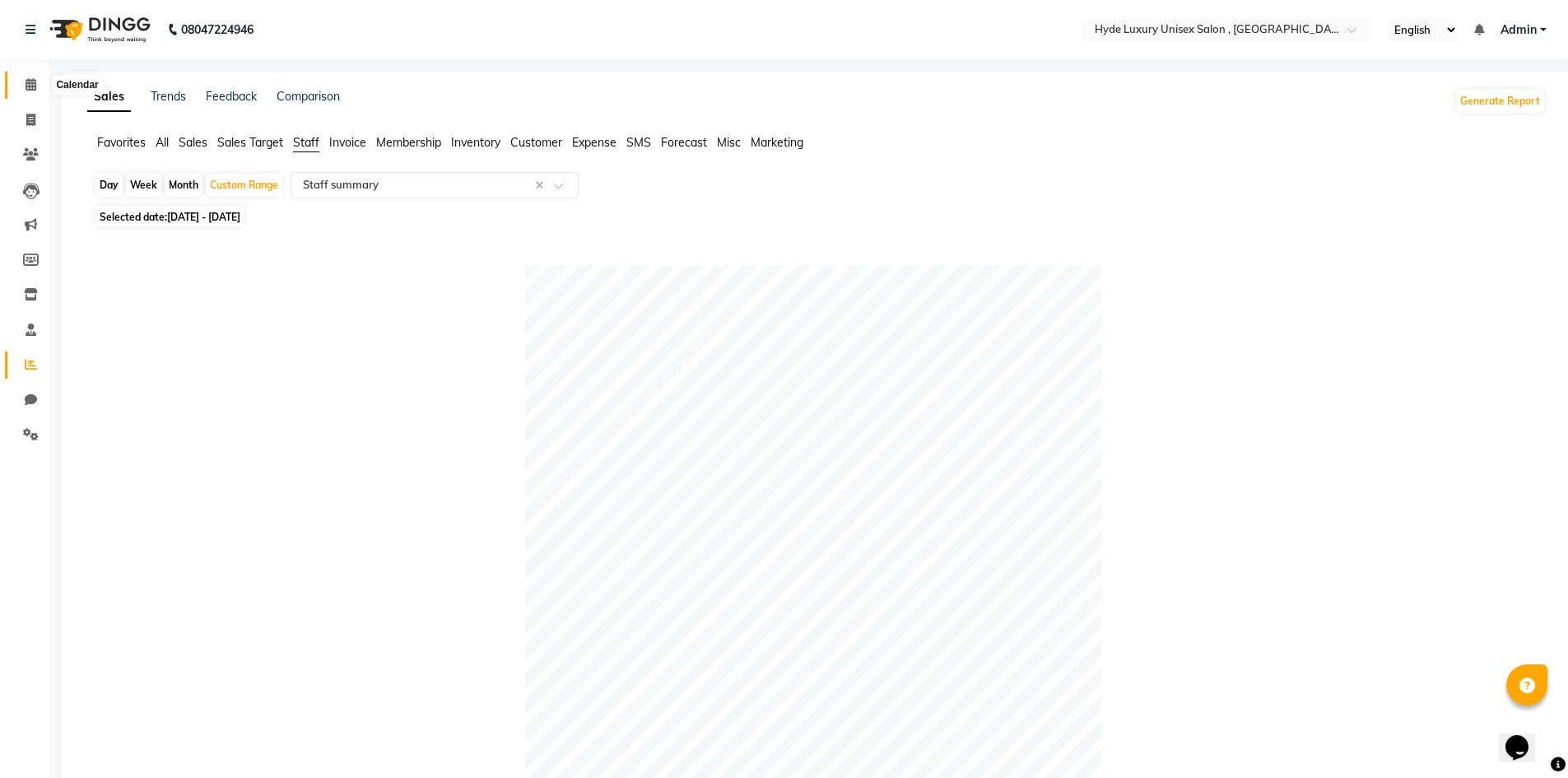
click at [37, 86] on span at bounding box center [31, 85] width 29 height 19
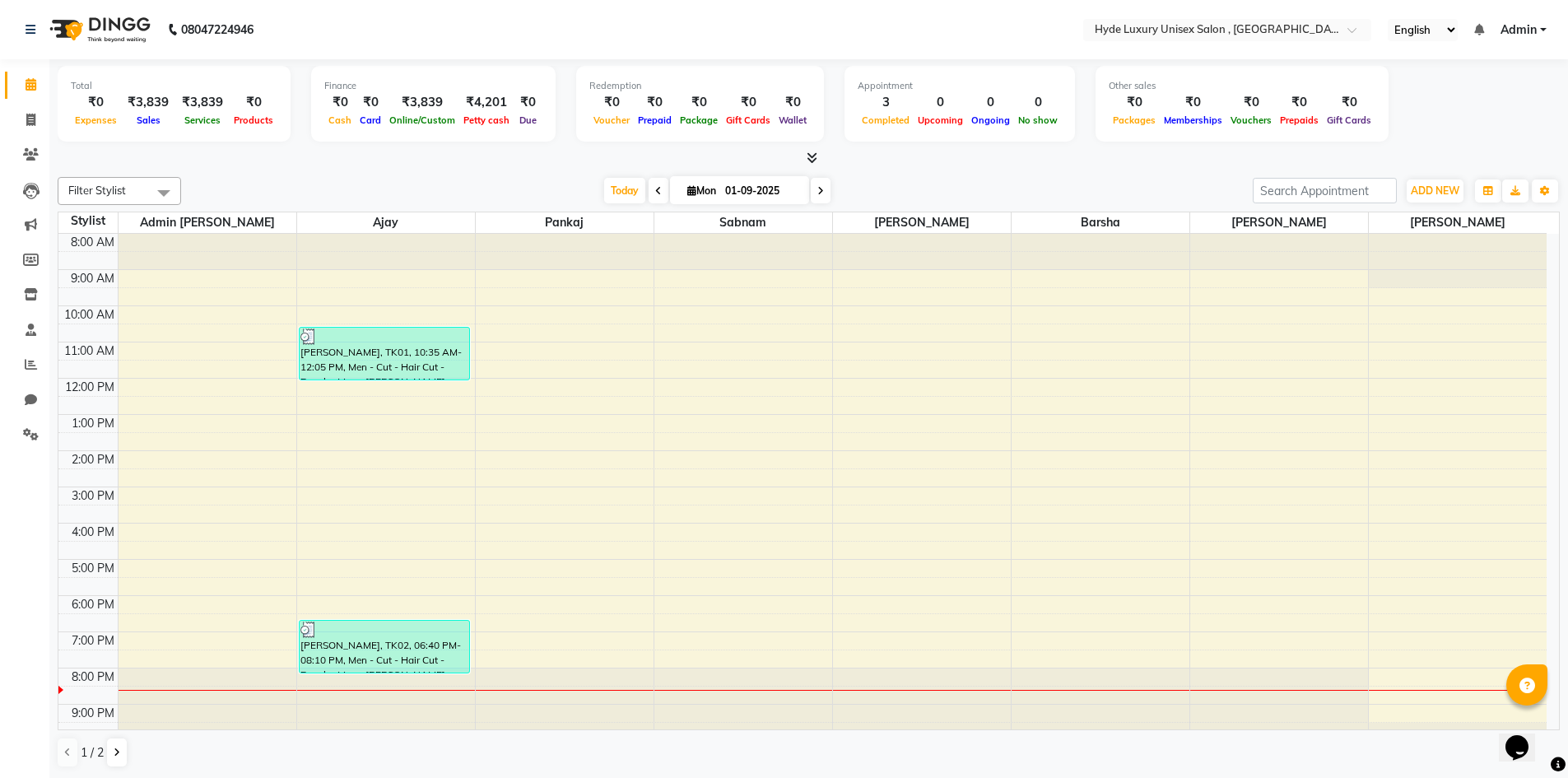
click at [1535, 29] on span "Admin" at bounding box center [1518, 30] width 36 height 17
click at [1465, 110] on link "Sign out" at bounding box center [1462, 114] width 150 height 26
